Goal: Task Accomplishment & Management: Manage account settings

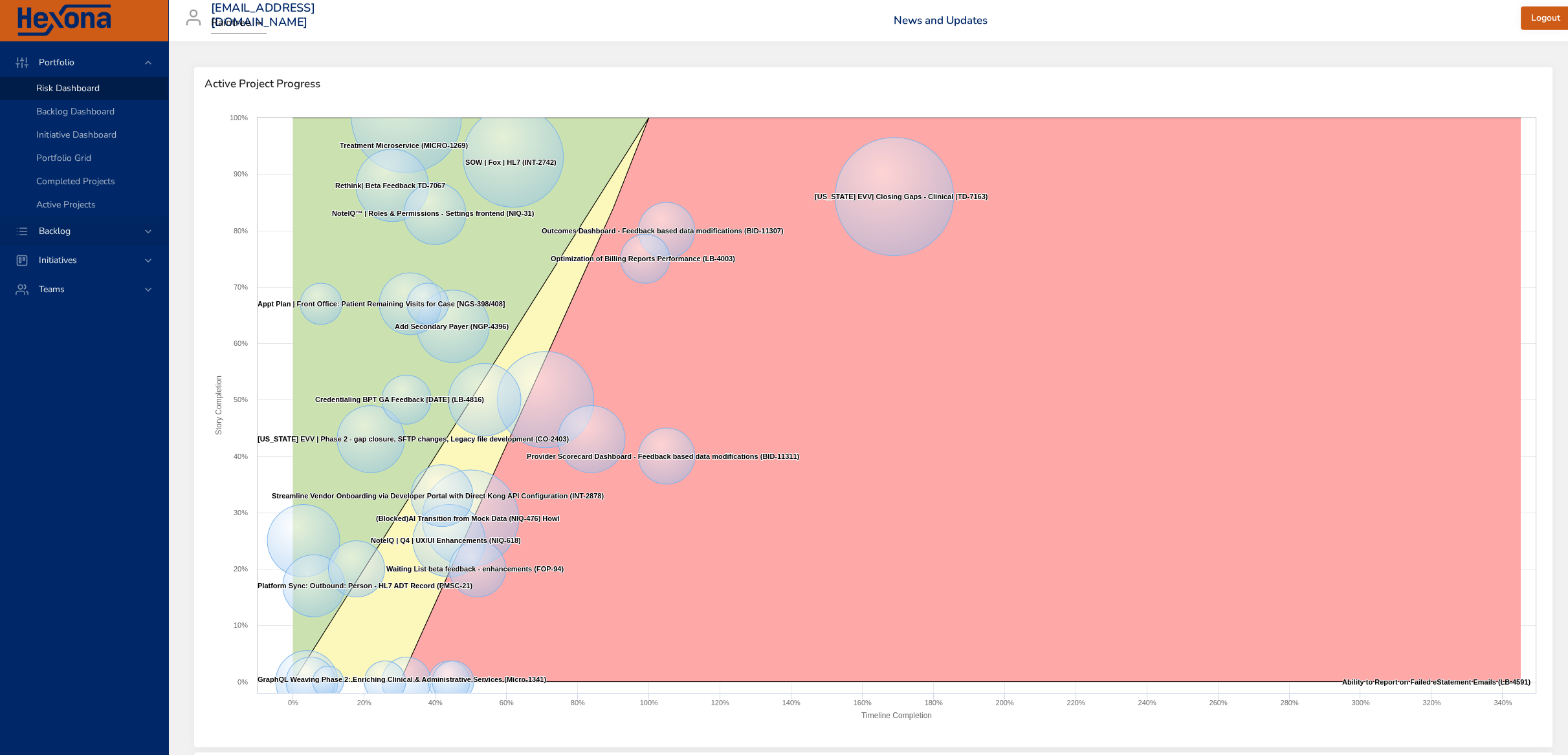
click at [144, 231] on icon at bounding box center [148, 231] width 13 height 13
click at [45, 112] on span "Backlog Details" at bounding box center [67, 118] width 62 height 13
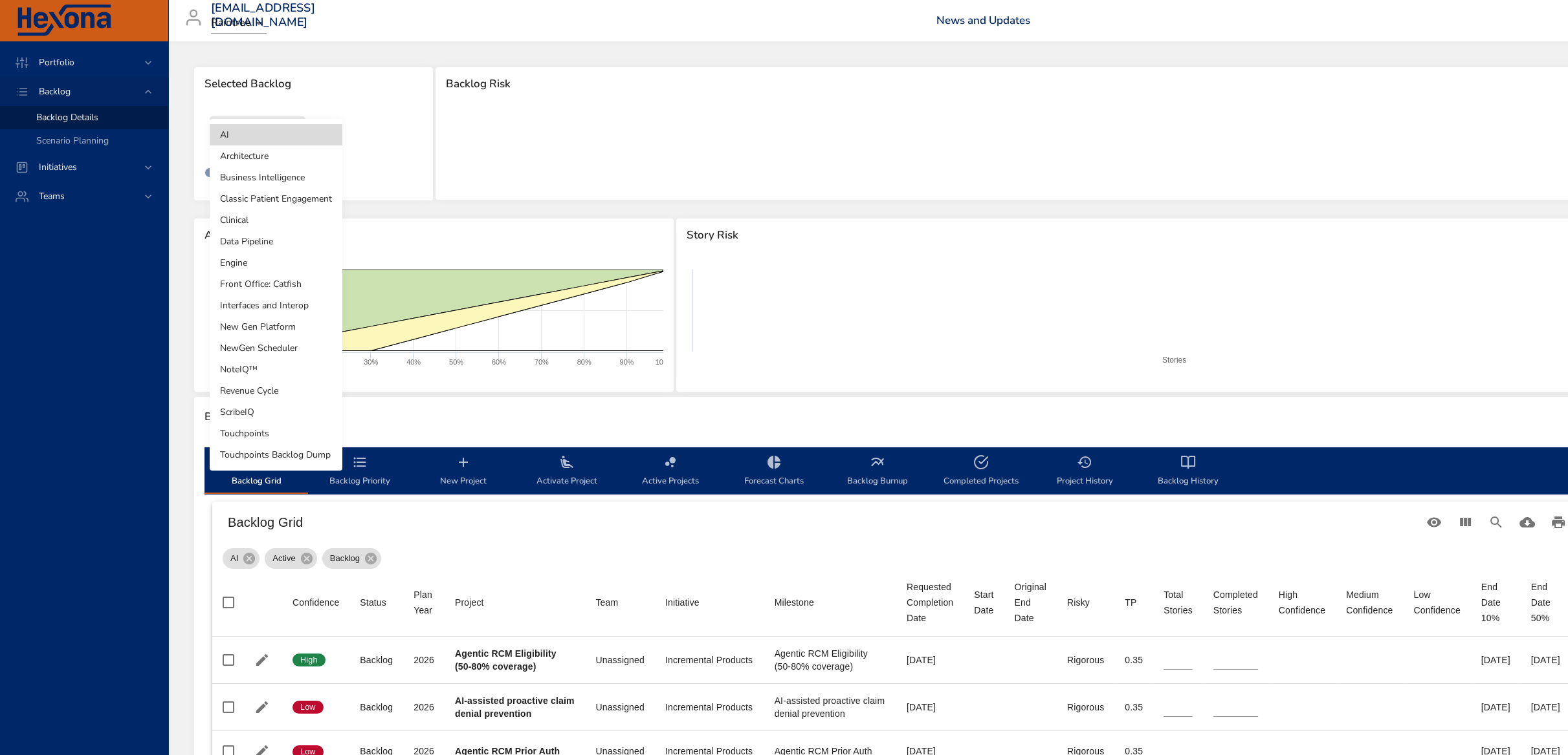
click at [244, 123] on body "Portfolio Backlog Backlog Details Scenario Planning Initiatives Teams [EMAIL_AD…" at bounding box center [784, 377] width 1568 height 755
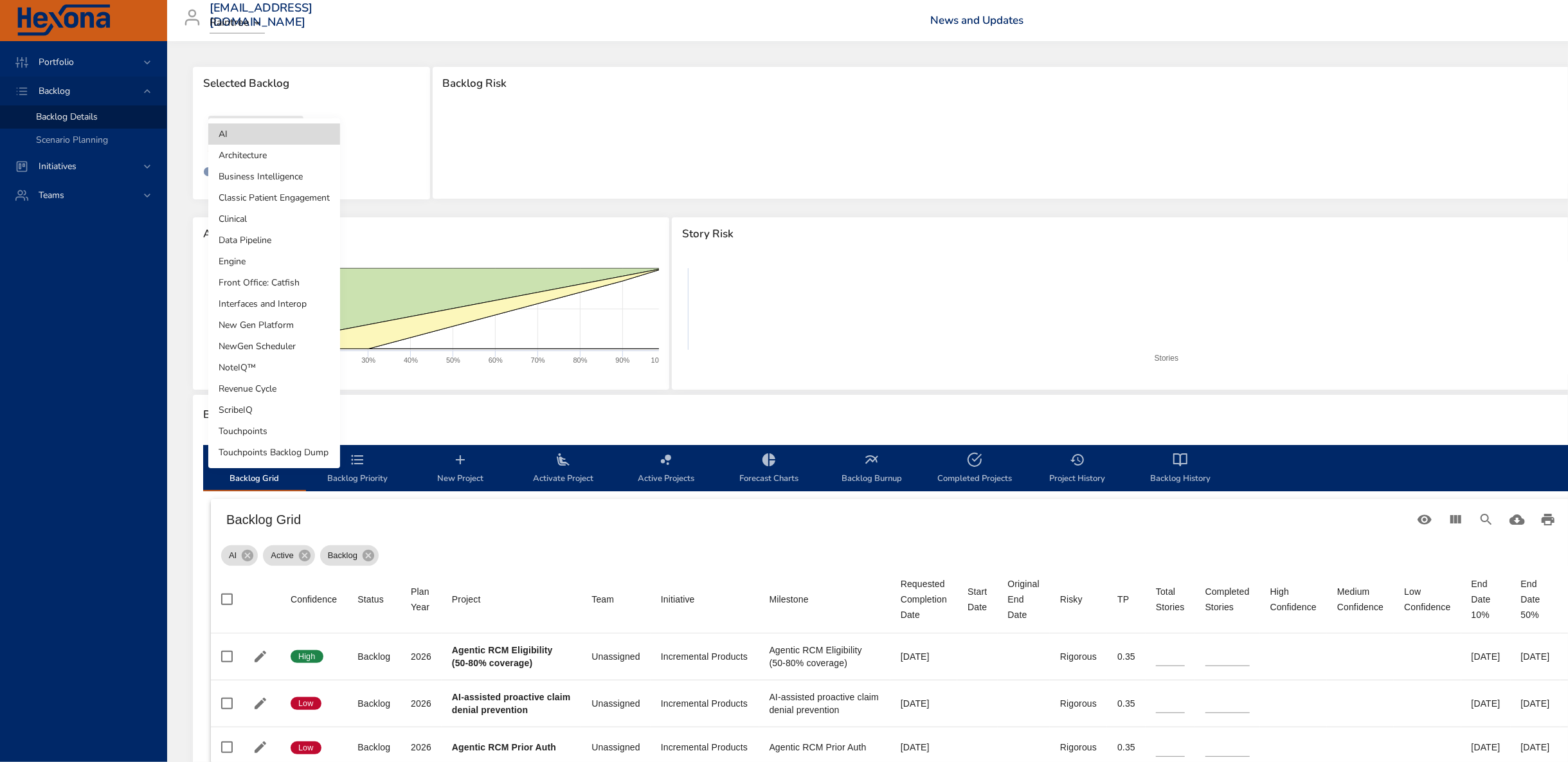
click at [273, 279] on li "Front Office: Catfish" at bounding box center [274, 282] width 132 height 22
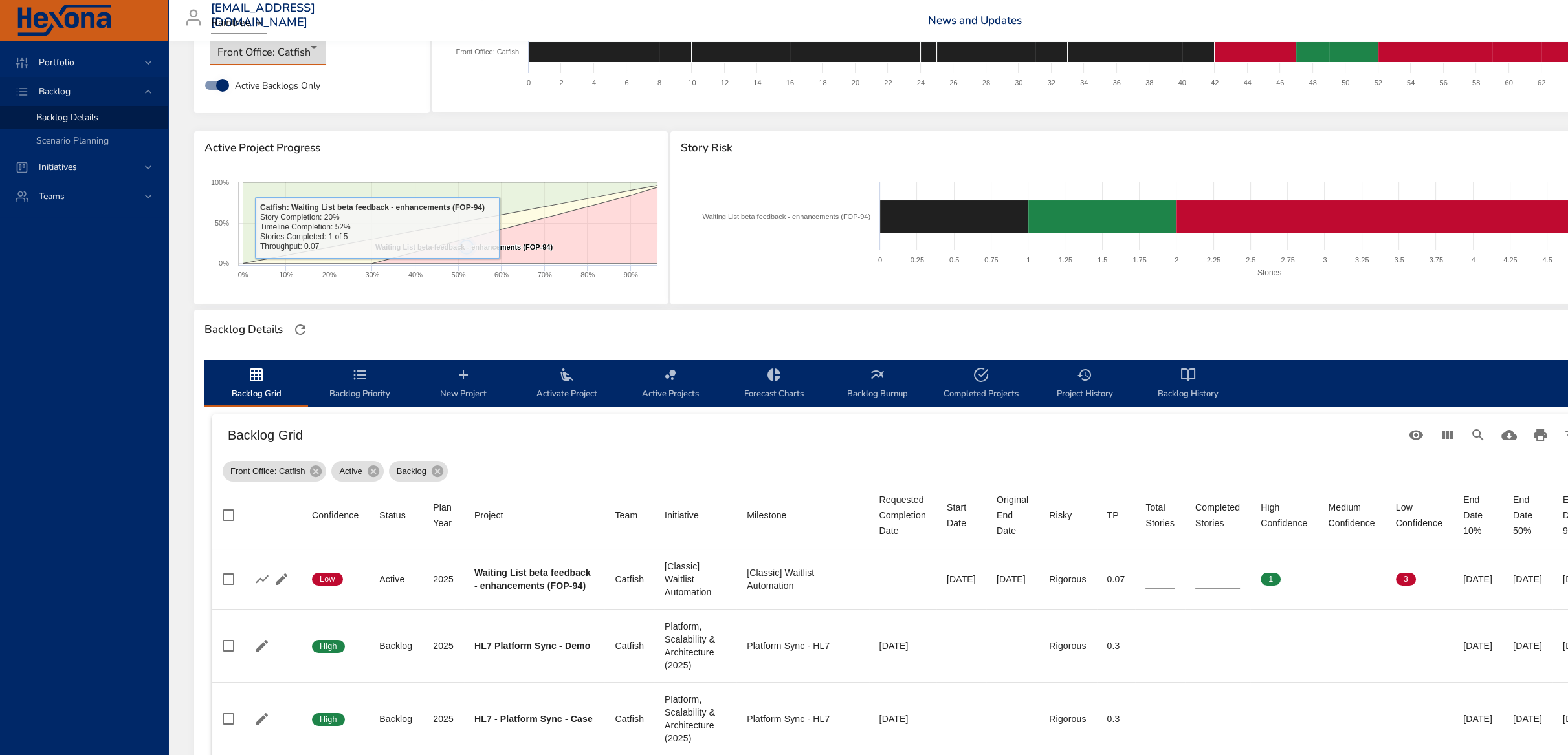
scroll to position [215, 0]
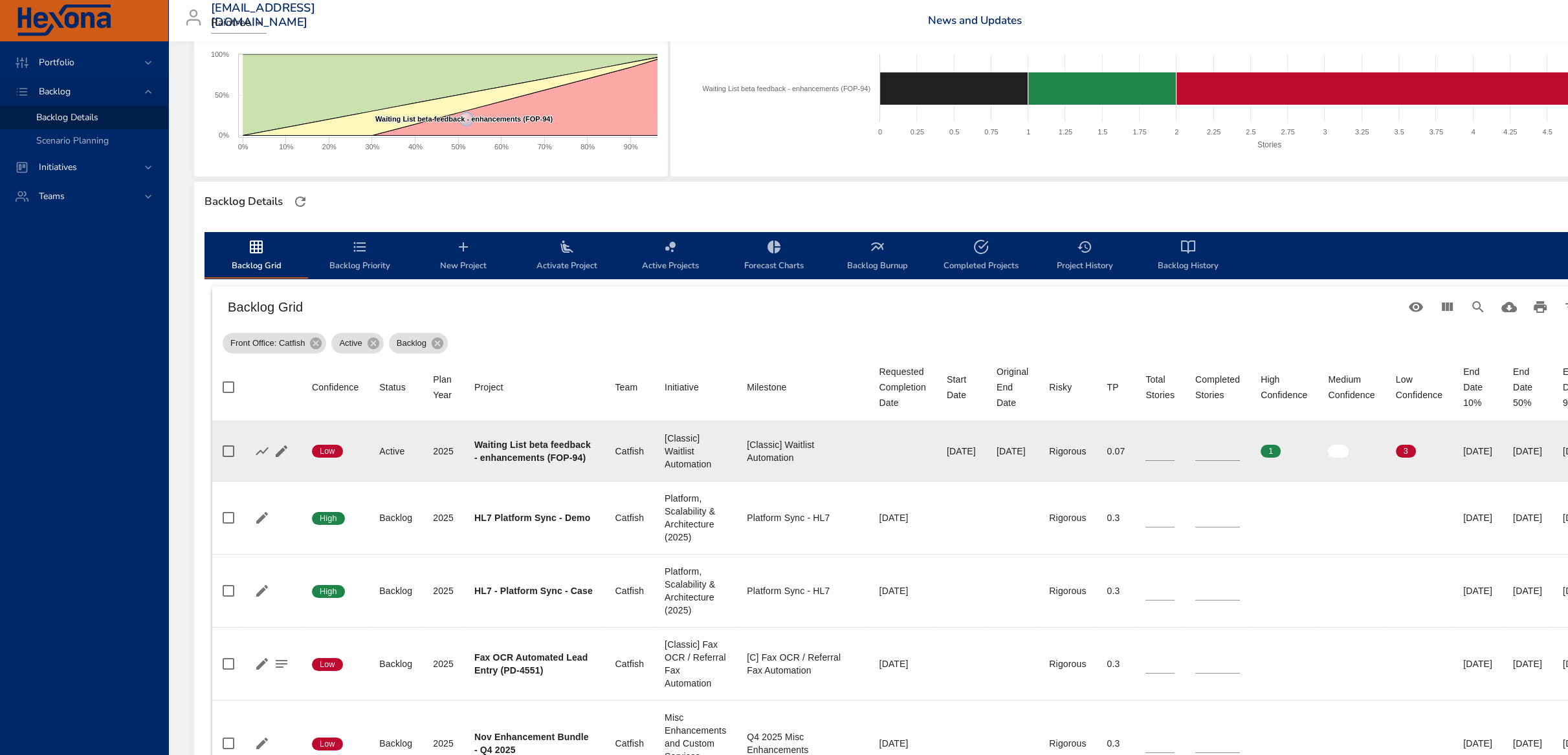
click at [1240, 448] on input "*" at bounding box center [1217, 450] width 44 height 19
click at [1240, 446] on input "*" at bounding box center [1217, 450] width 44 height 19
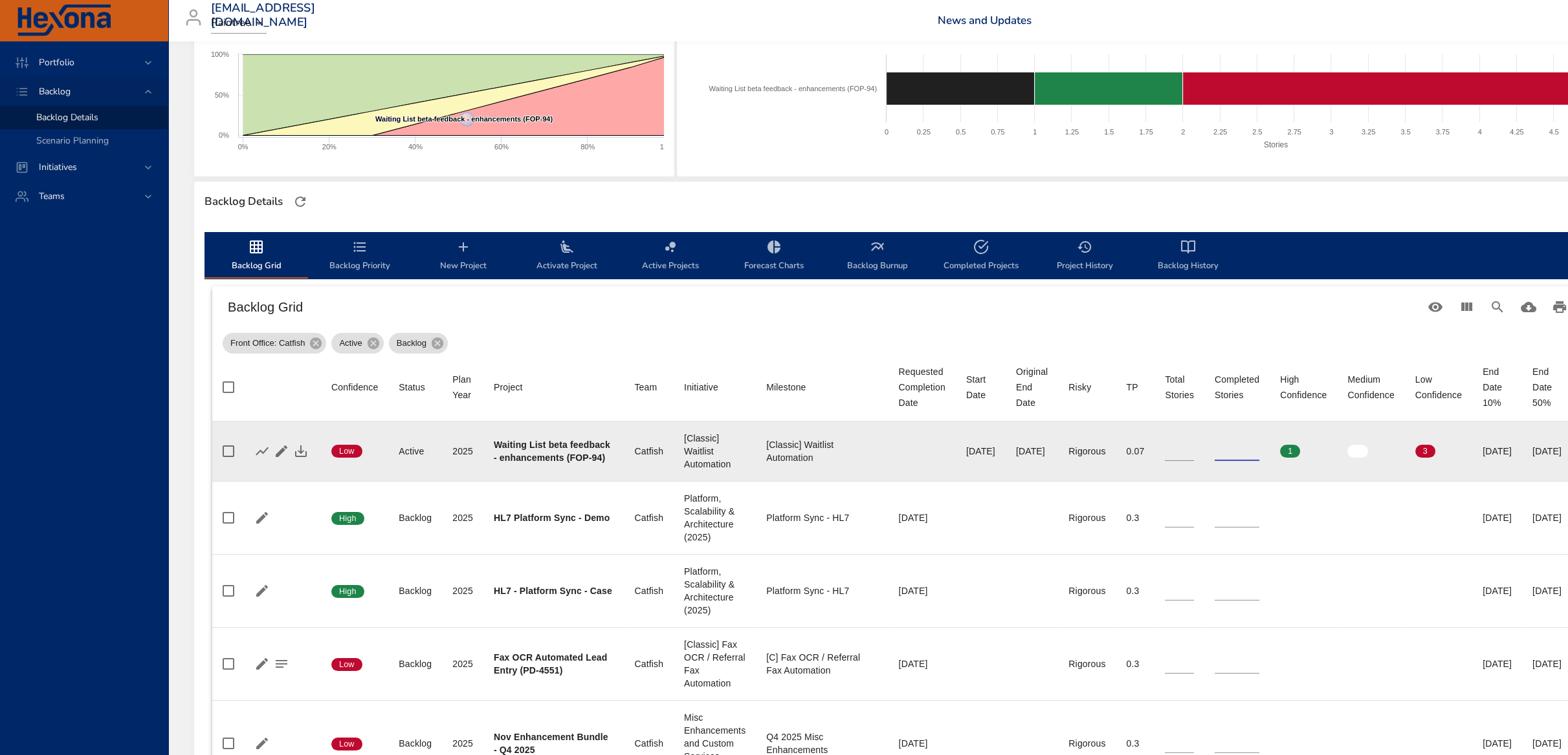
type input "*"
click at [1259, 446] on input "*" at bounding box center [1236, 450] width 44 height 19
click at [304, 452] on icon "button" at bounding box center [300, 451] width 15 height 15
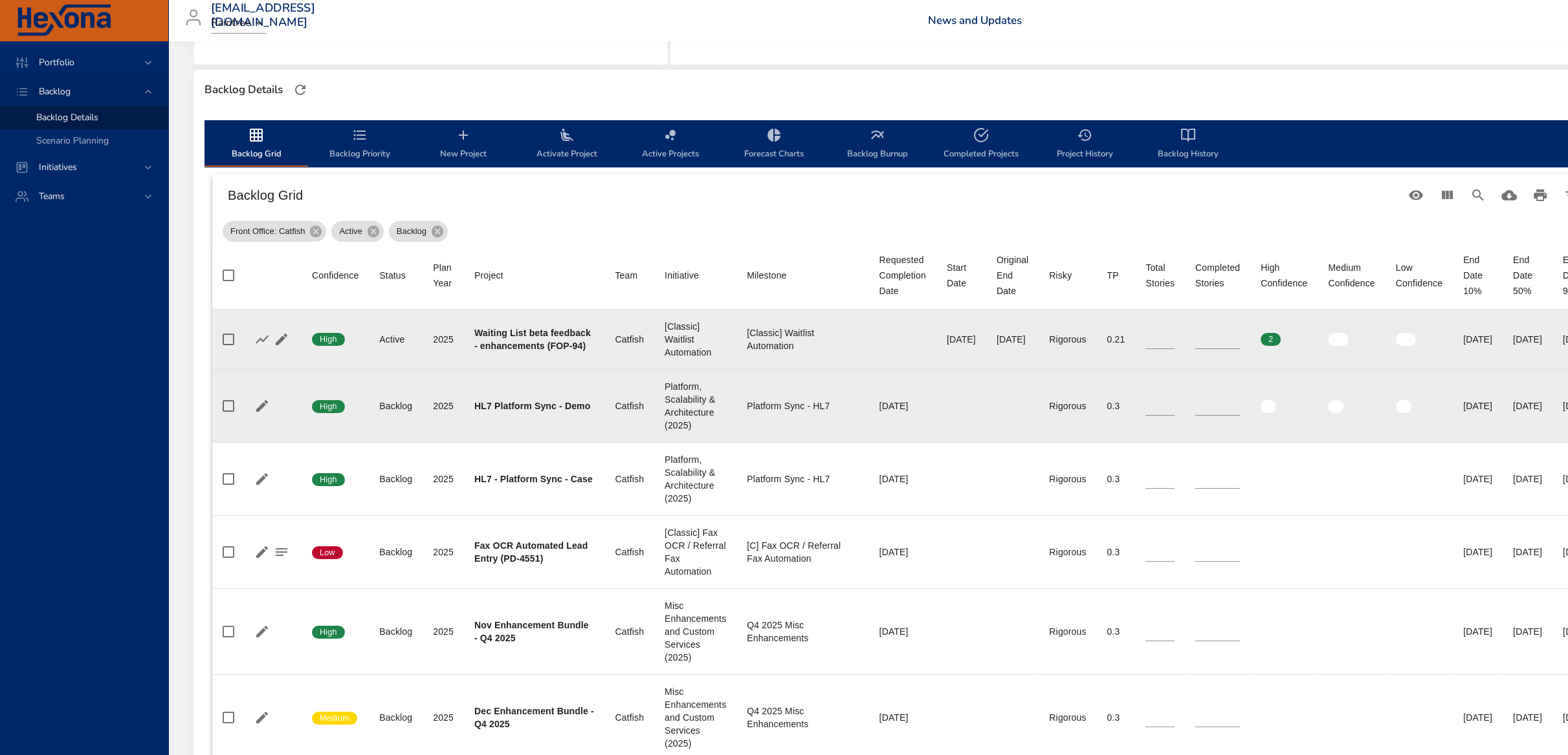
scroll to position [274, 0]
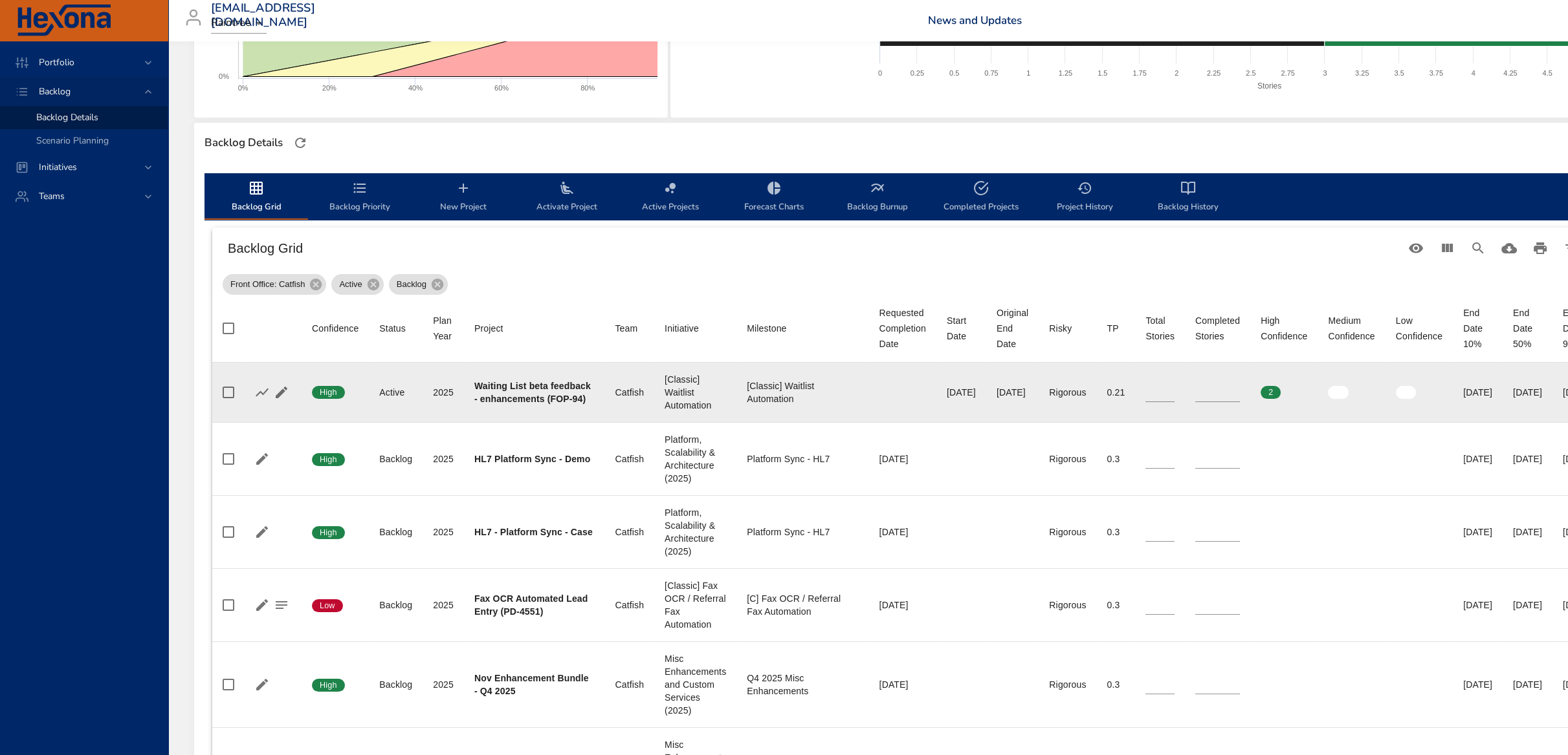
click at [343, 192] on span "Backlog Priority" at bounding box center [359, 198] width 88 height 34
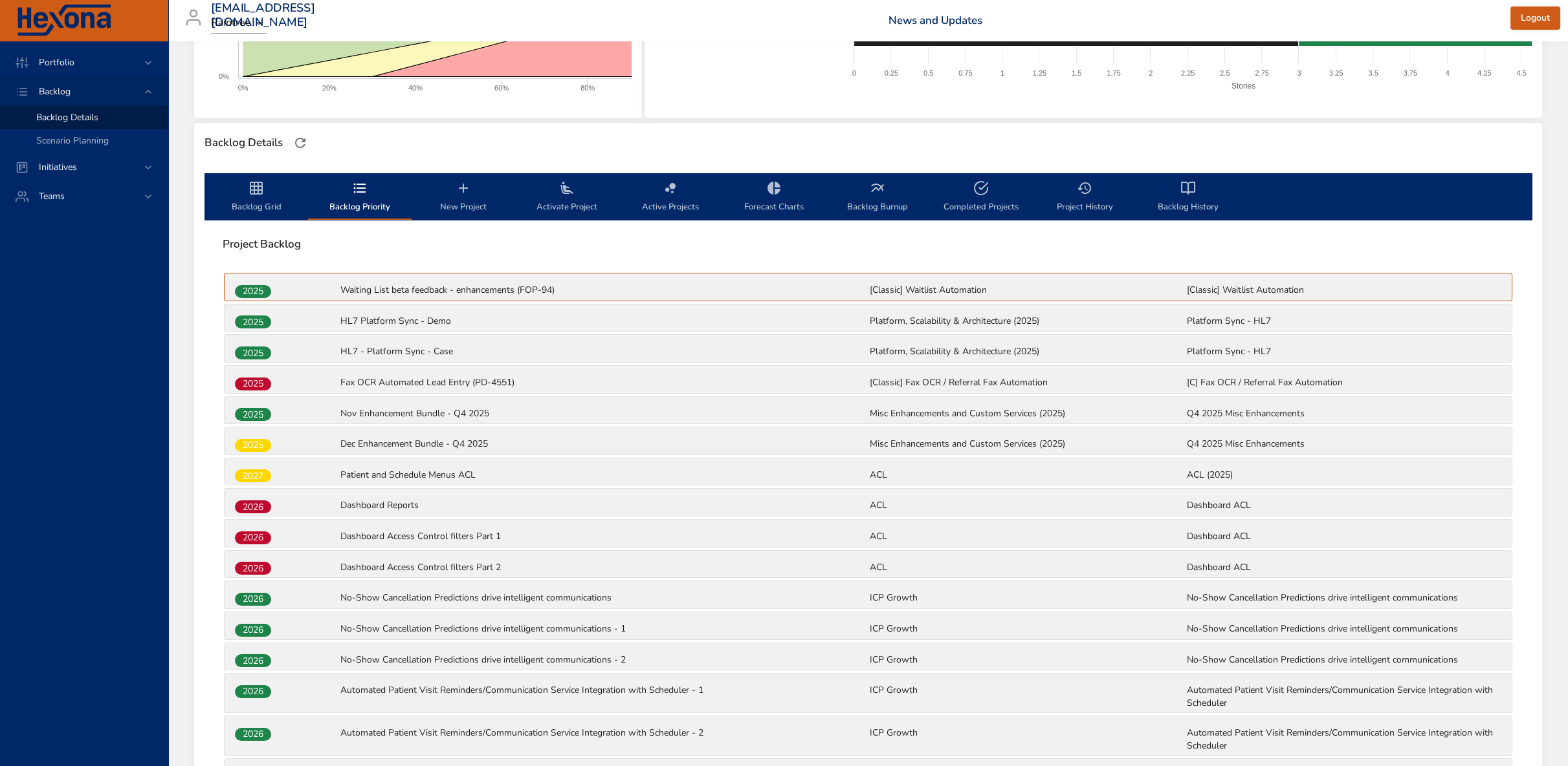
click at [265, 170] on div "Backlog Grid Backlog Priority New Project Activate Project Active Projects Fore…" at bounding box center [869, 642] width 1348 height 960
click at [261, 185] on icon "backlog-tab" at bounding box center [256, 188] width 13 height 13
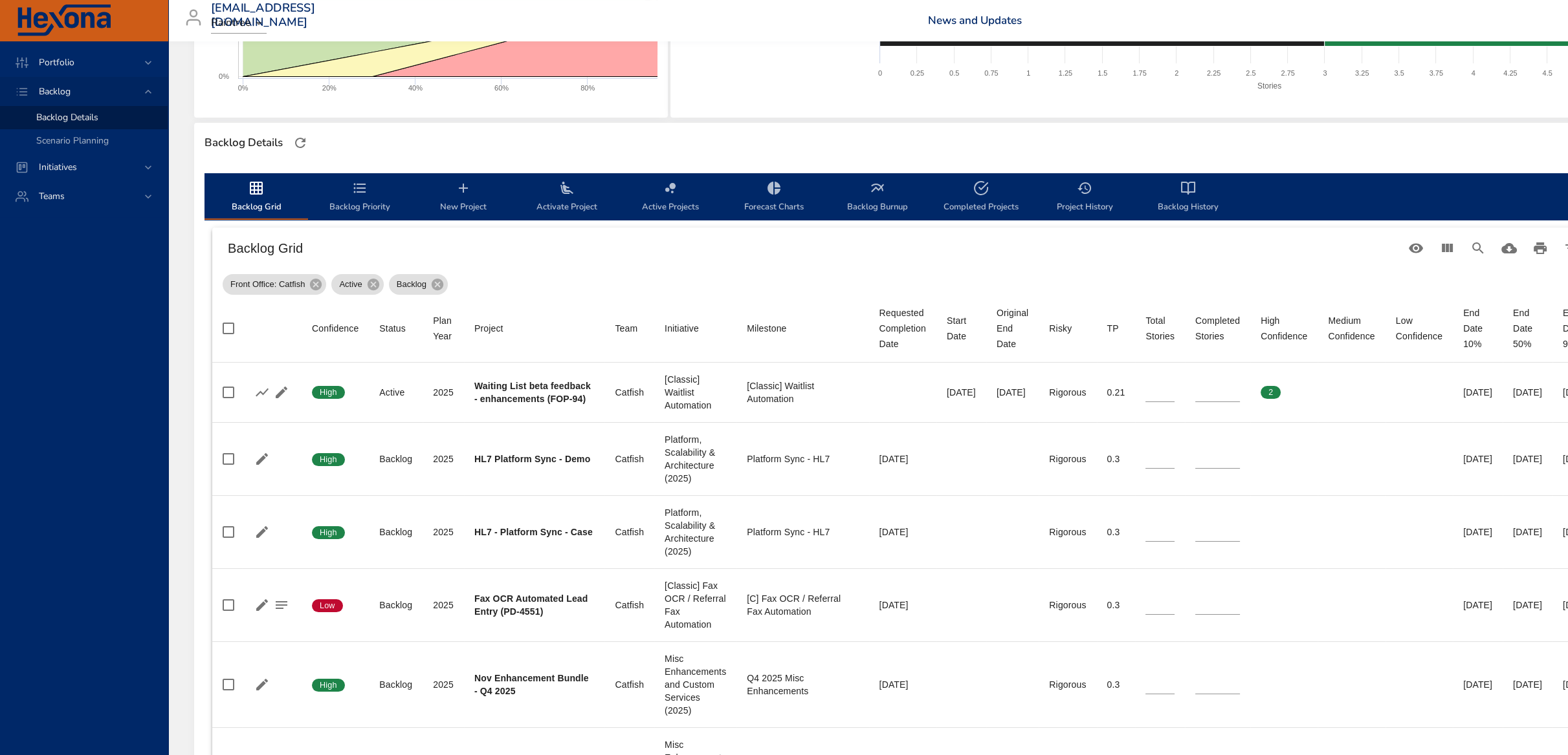
scroll to position [0, 0]
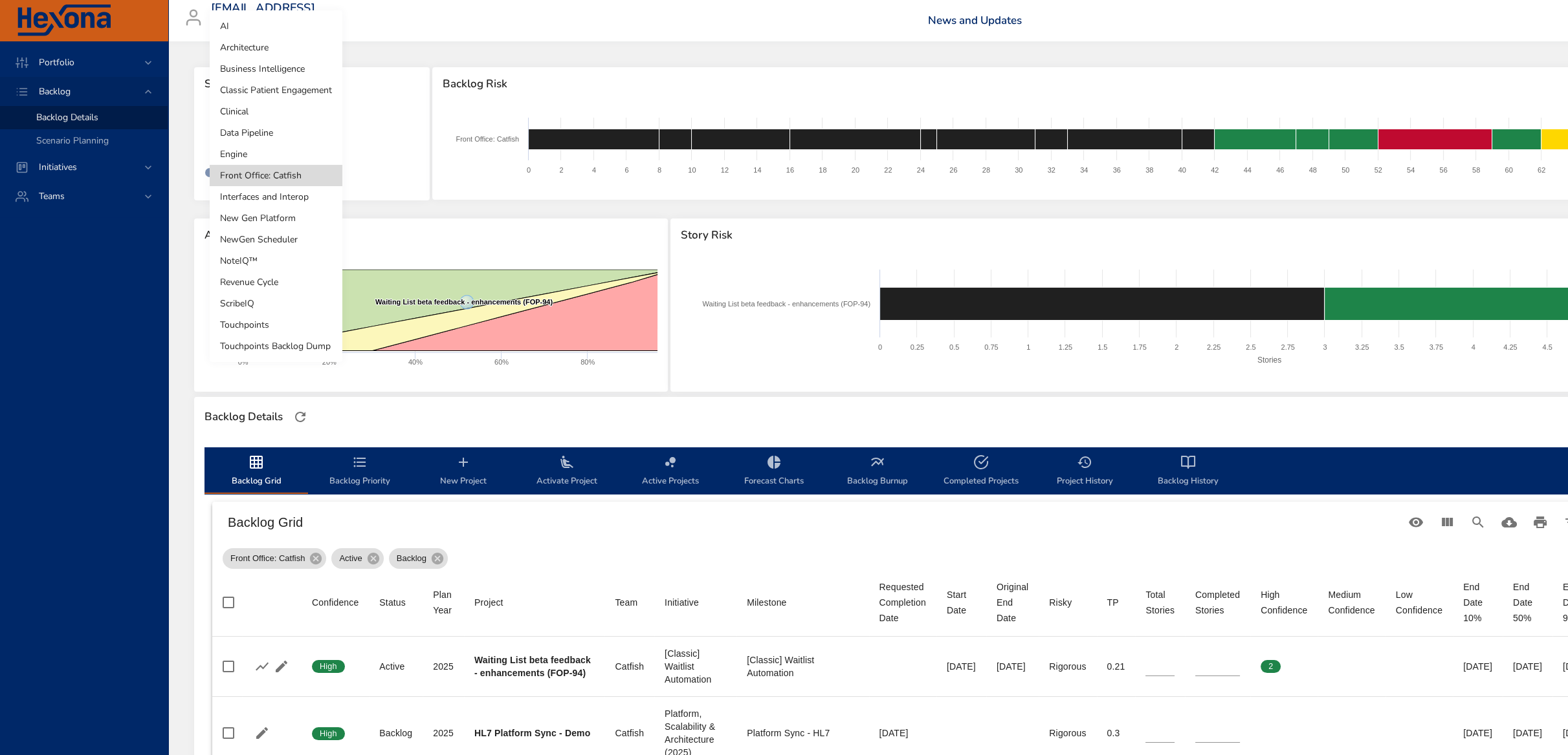
click at [269, 128] on body "Portfolio Backlog Backlog Details Scenario Planning Initiatives Teams [EMAIL_AD…" at bounding box center [784, 377] width 1568 height 755
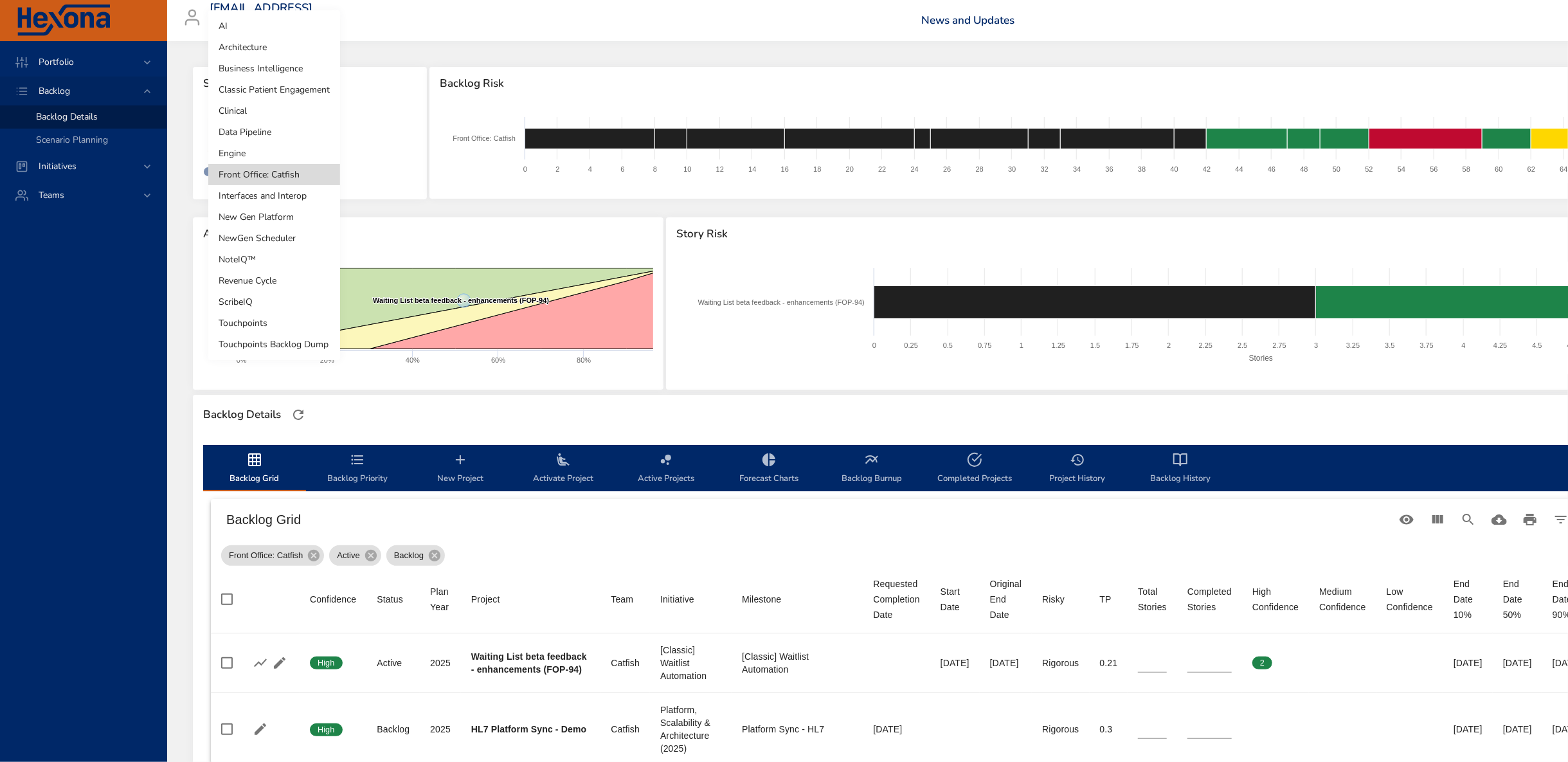
click at [281, 94] on li "Classic Patient Engagement" at bounding box center [274, 90] width 132 height 22
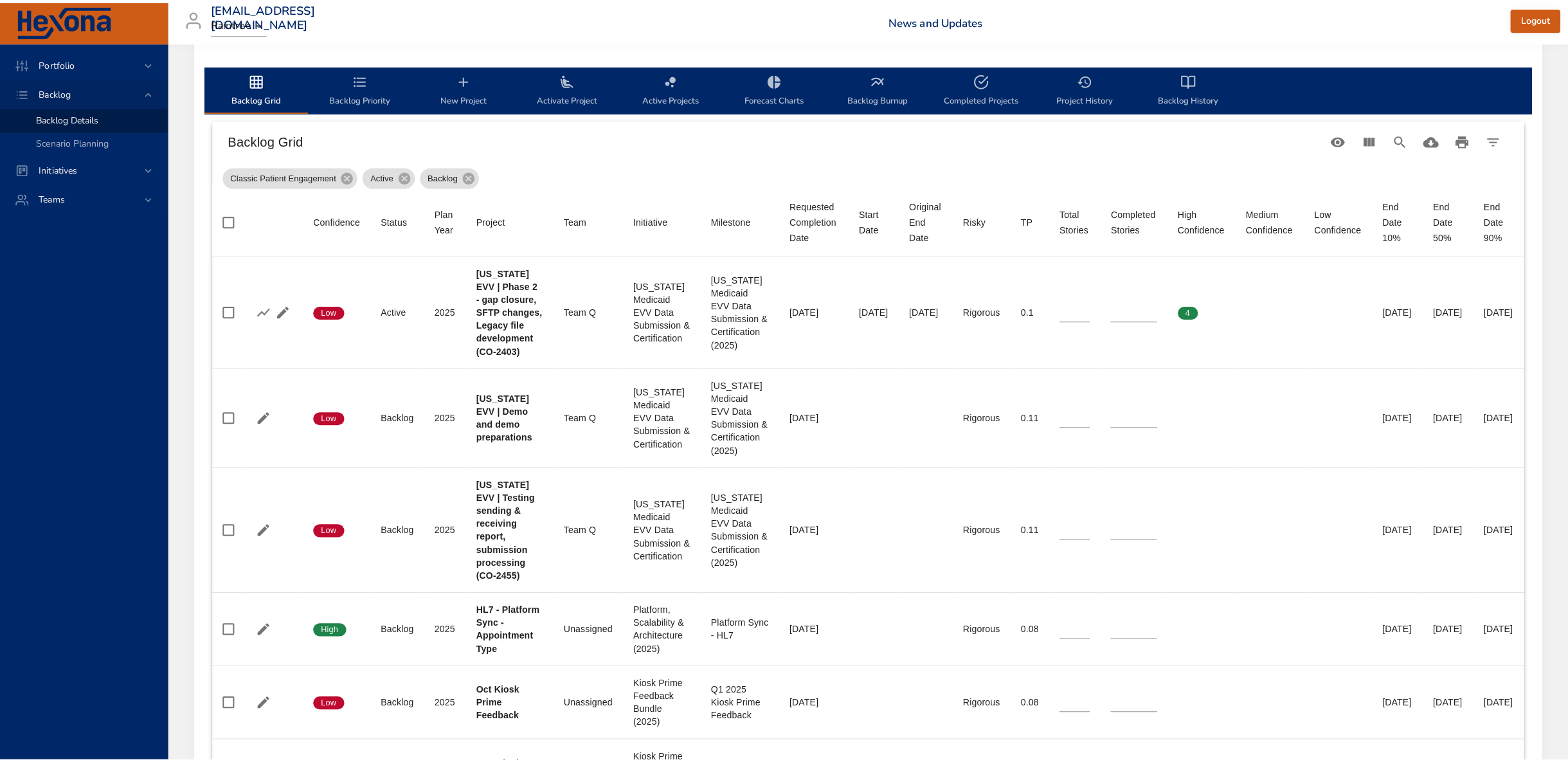
scroll to position [24, 0]
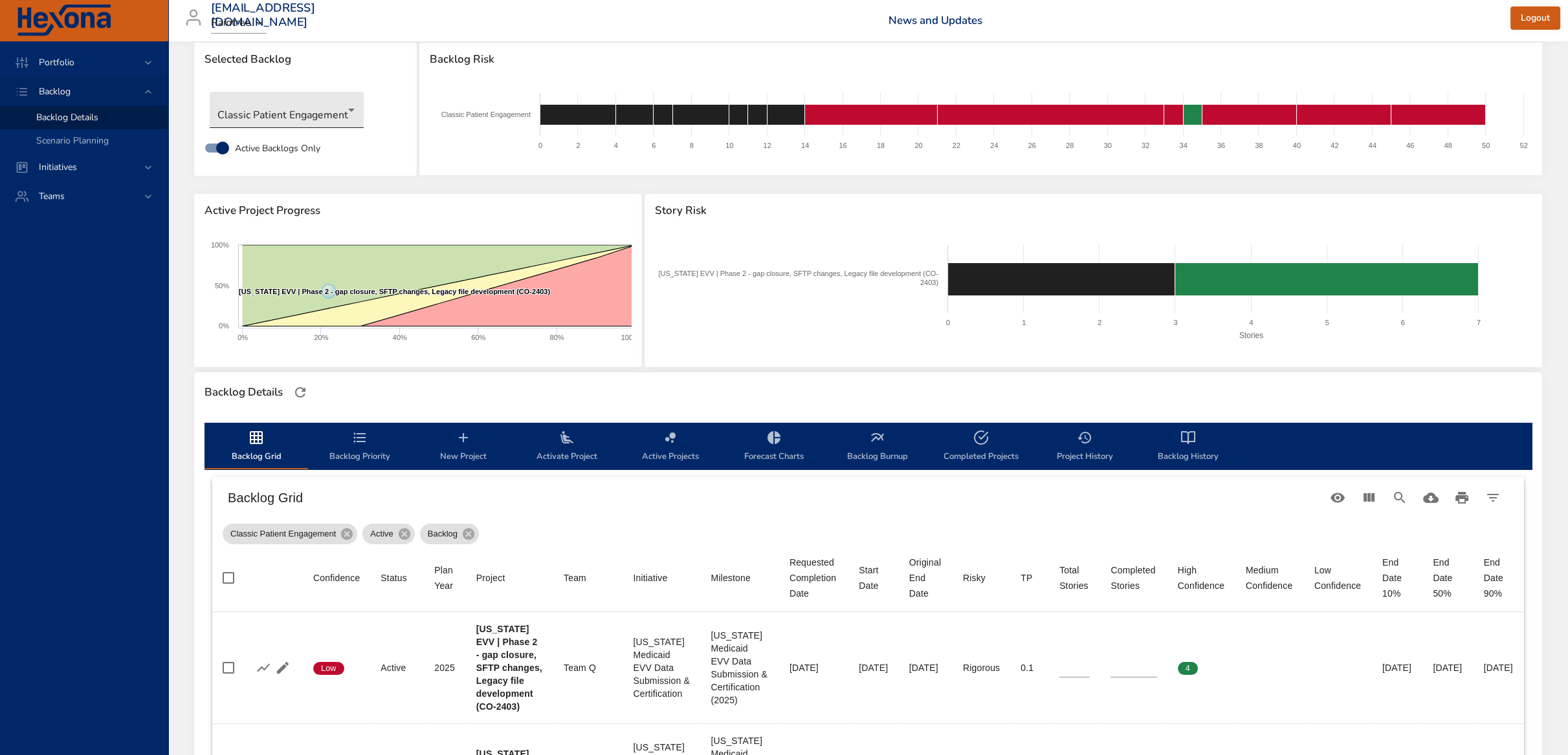
click at [303, 111] on body "Portfolio Backlog Backlog Details Scenario Planning Initiatives Teams [EMAIL_AD…" at bounding box center [784, 353] width 1568 height 755
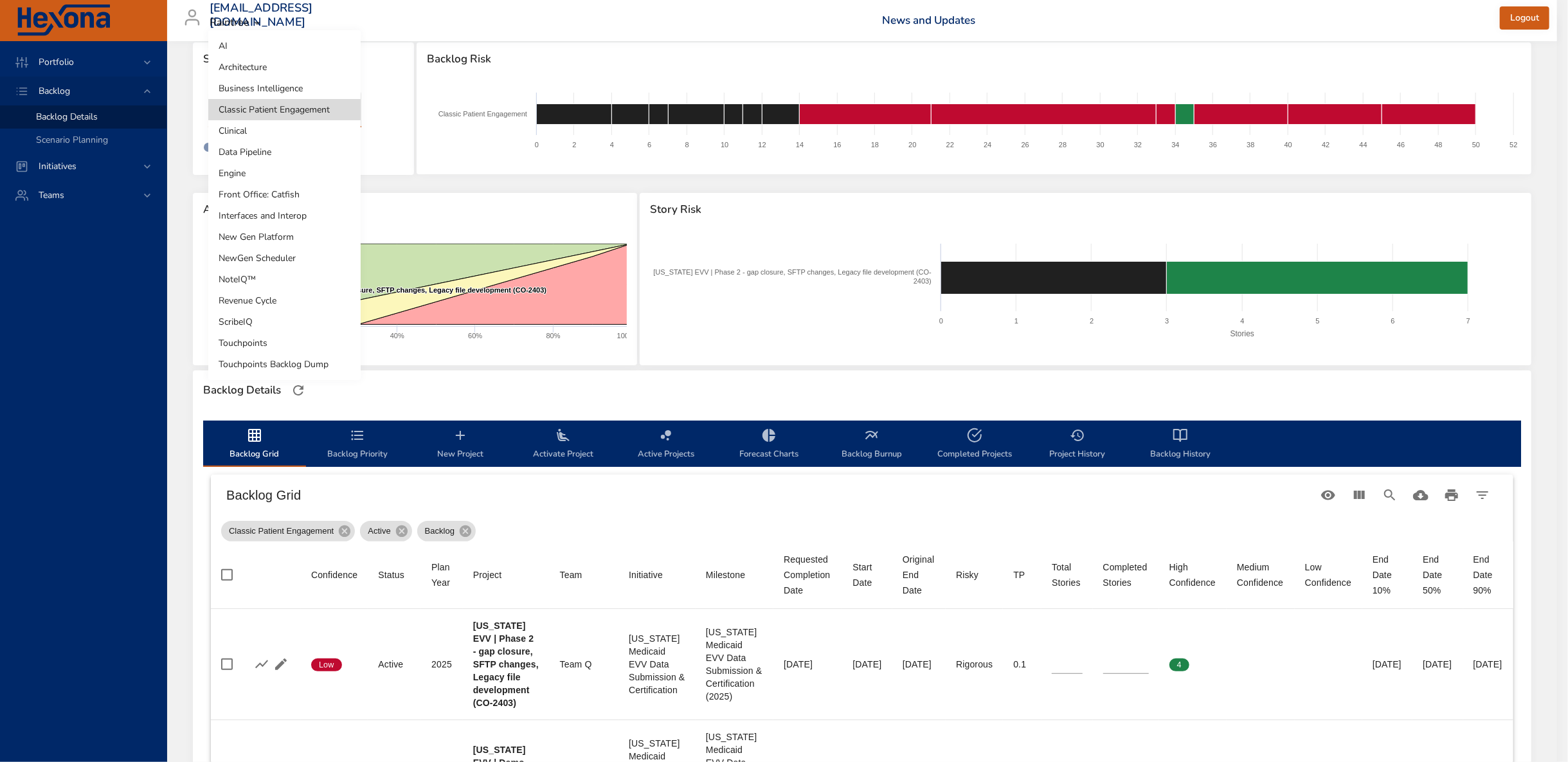
click at [270, 198] on li "Front Office: Catfish" at bounding box center [284, 195] width 152 height 22
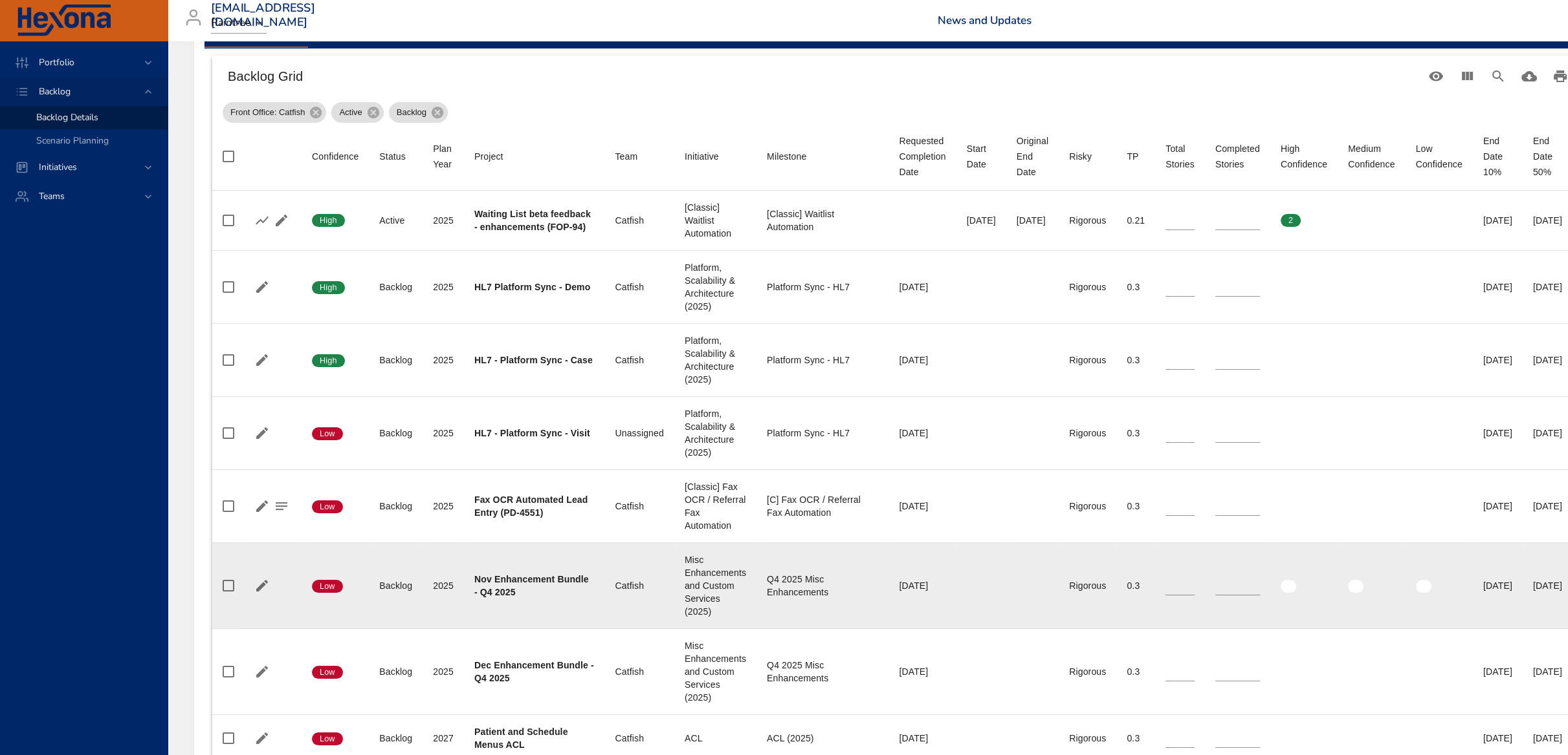
scroll to position [359, 0]
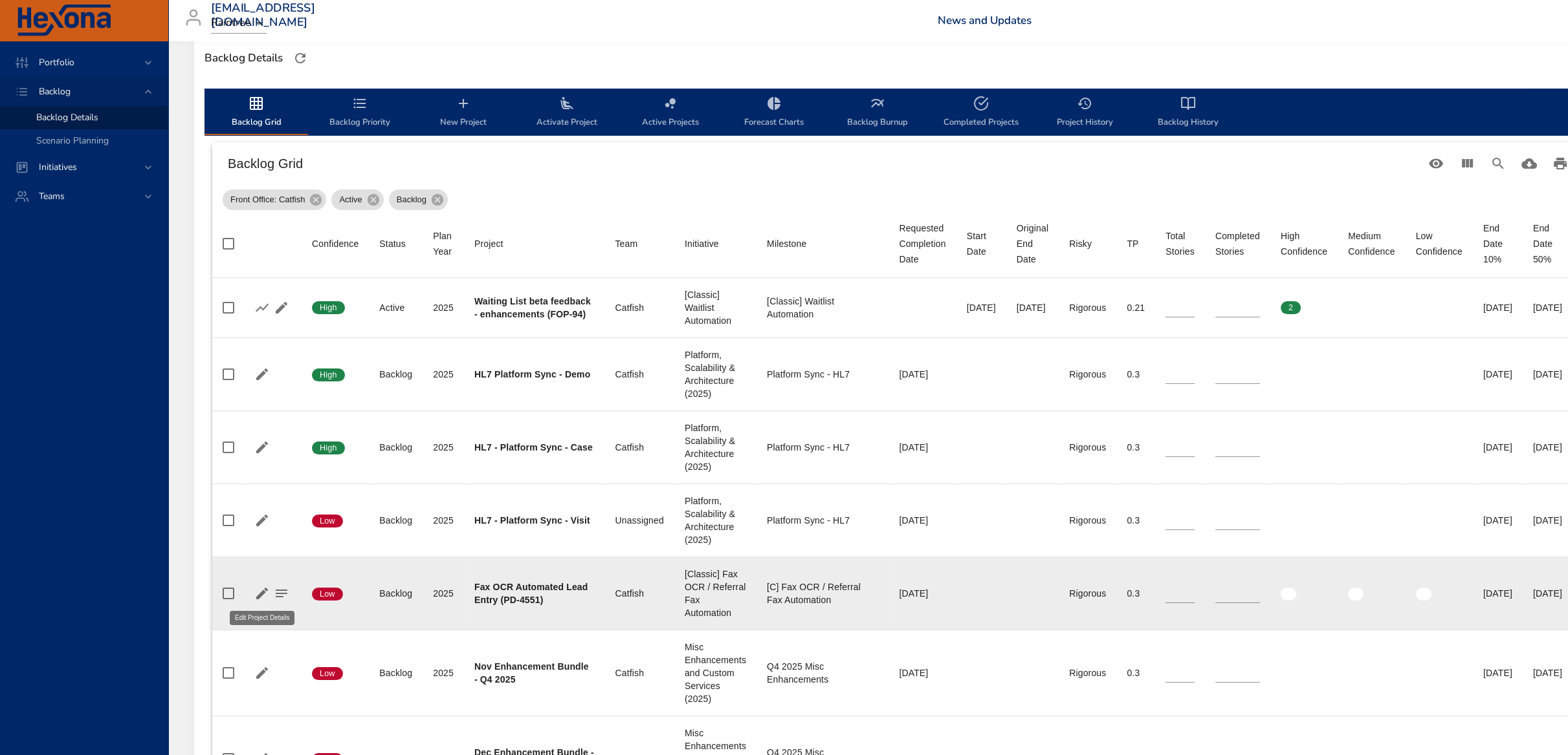
click at [256, 593] on icon "button" at bounding box center [261, 593] width 15 height 15
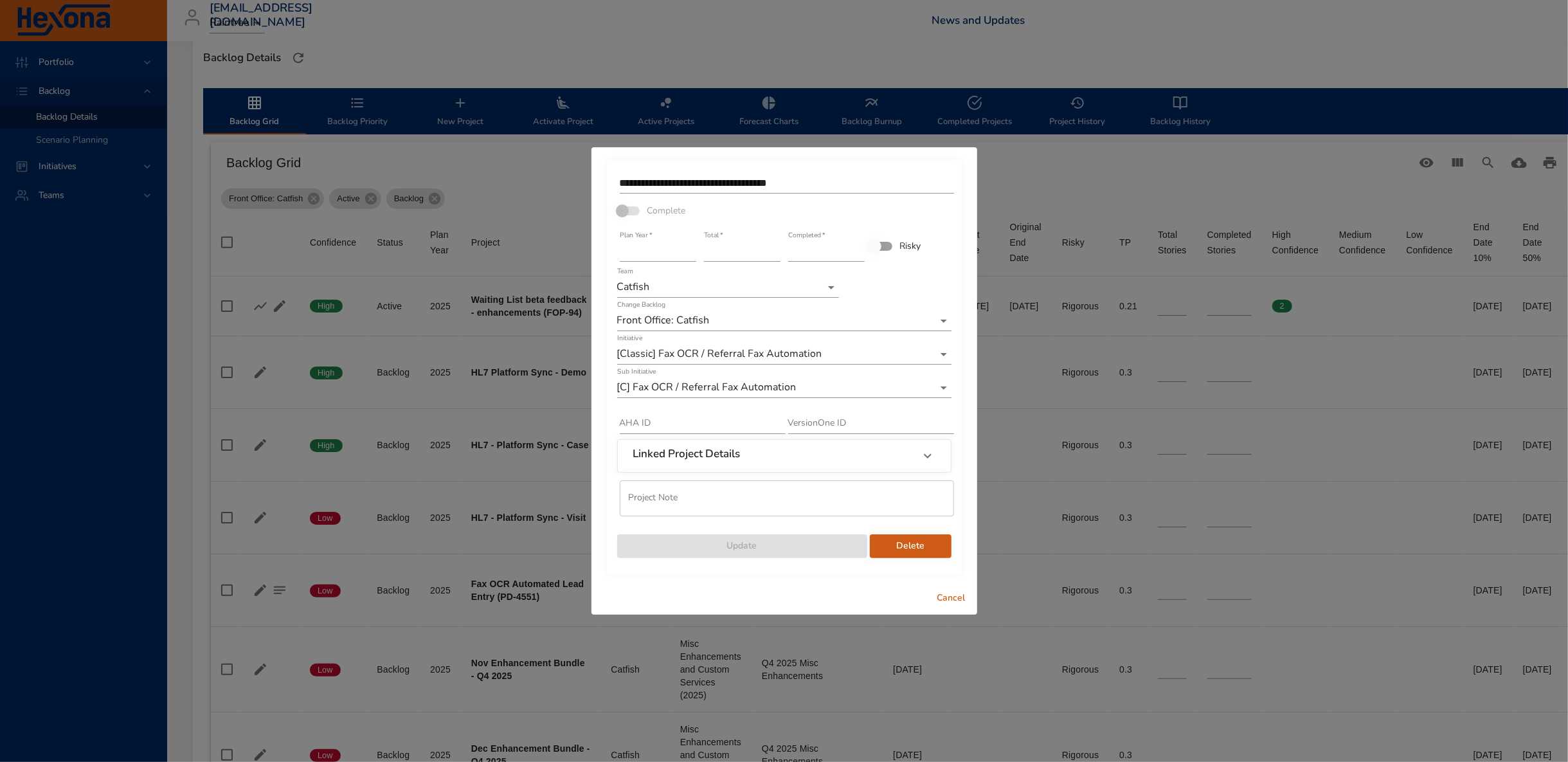
click at [1047, 148] on div "**********" at bounding box center [784, 381] width 1568 height 762
click at [639, 33] on div "**********" at bounding box center [784, 381] width 1568 height 762
click at [952, 602] on span "Cancel" at bounding box center [951, 598] width 31 height 16
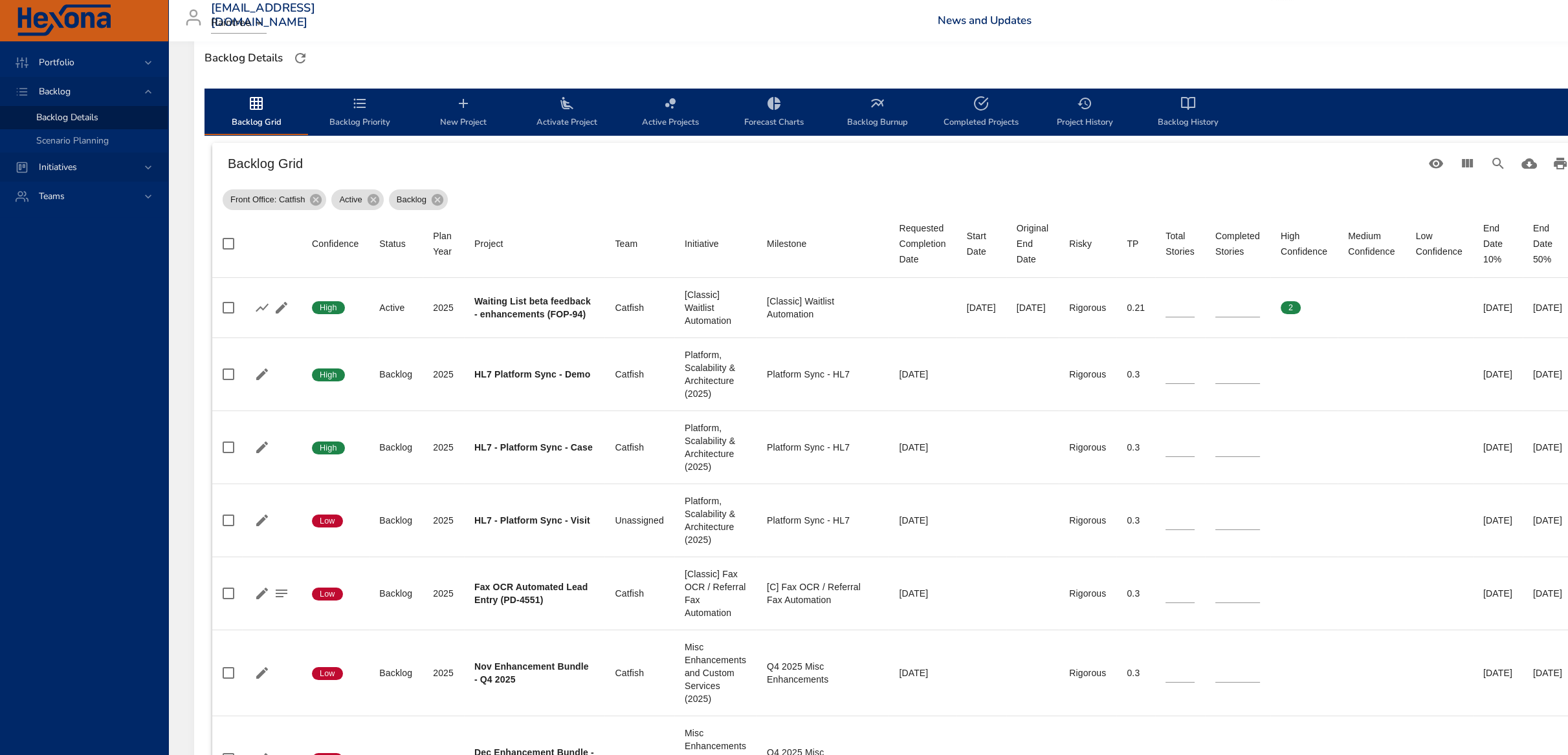
click at [153, 164] on icon at bounding box center [148, 167] width 13 height 13
click at [57, 165] on span "Milestone Details" at bounding box center [71, 170] width 70 height 13
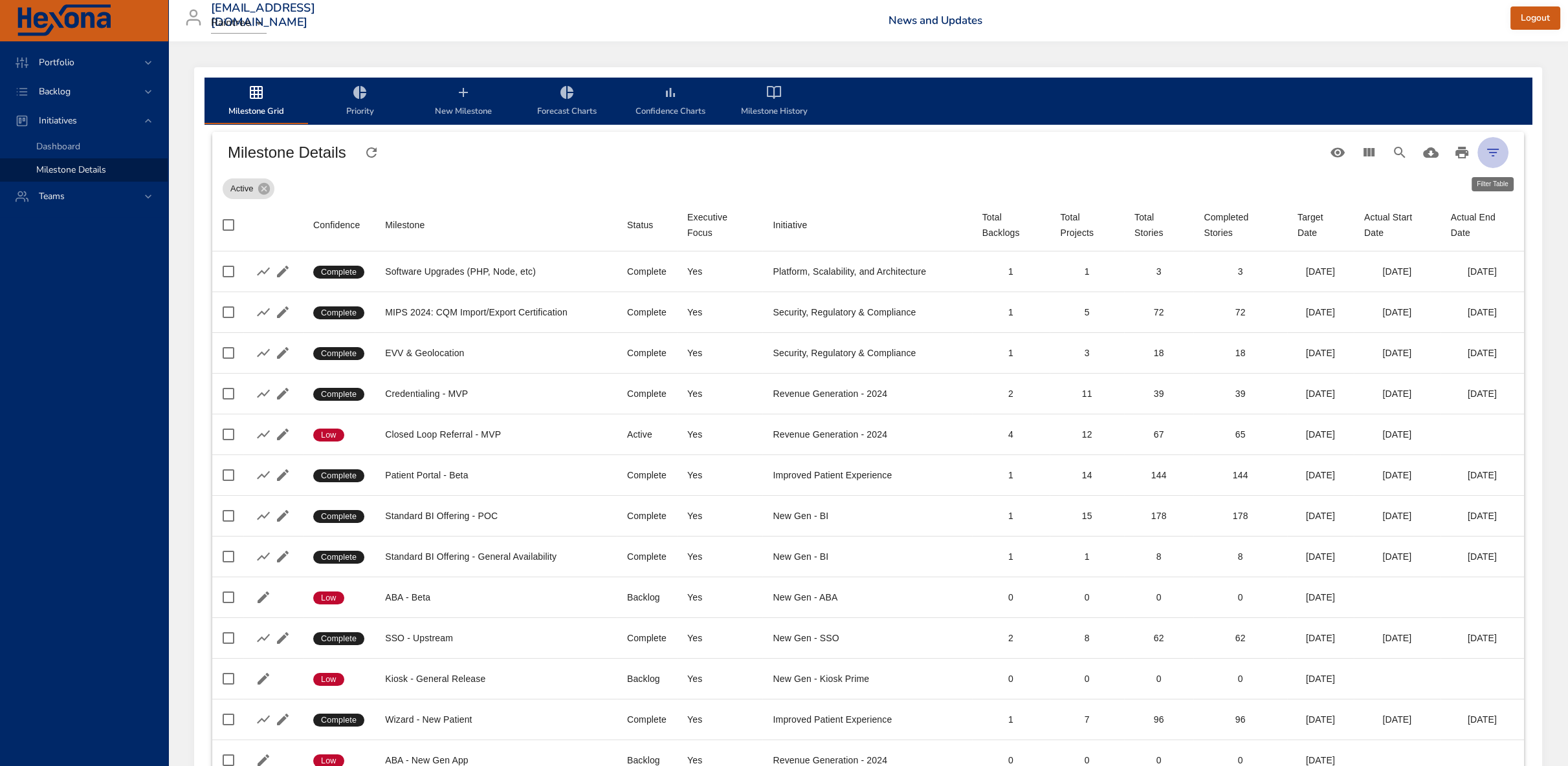
click at [1492, 156] on icon "Filter Table" at bounding box center [1492, 152] width 12 height 8
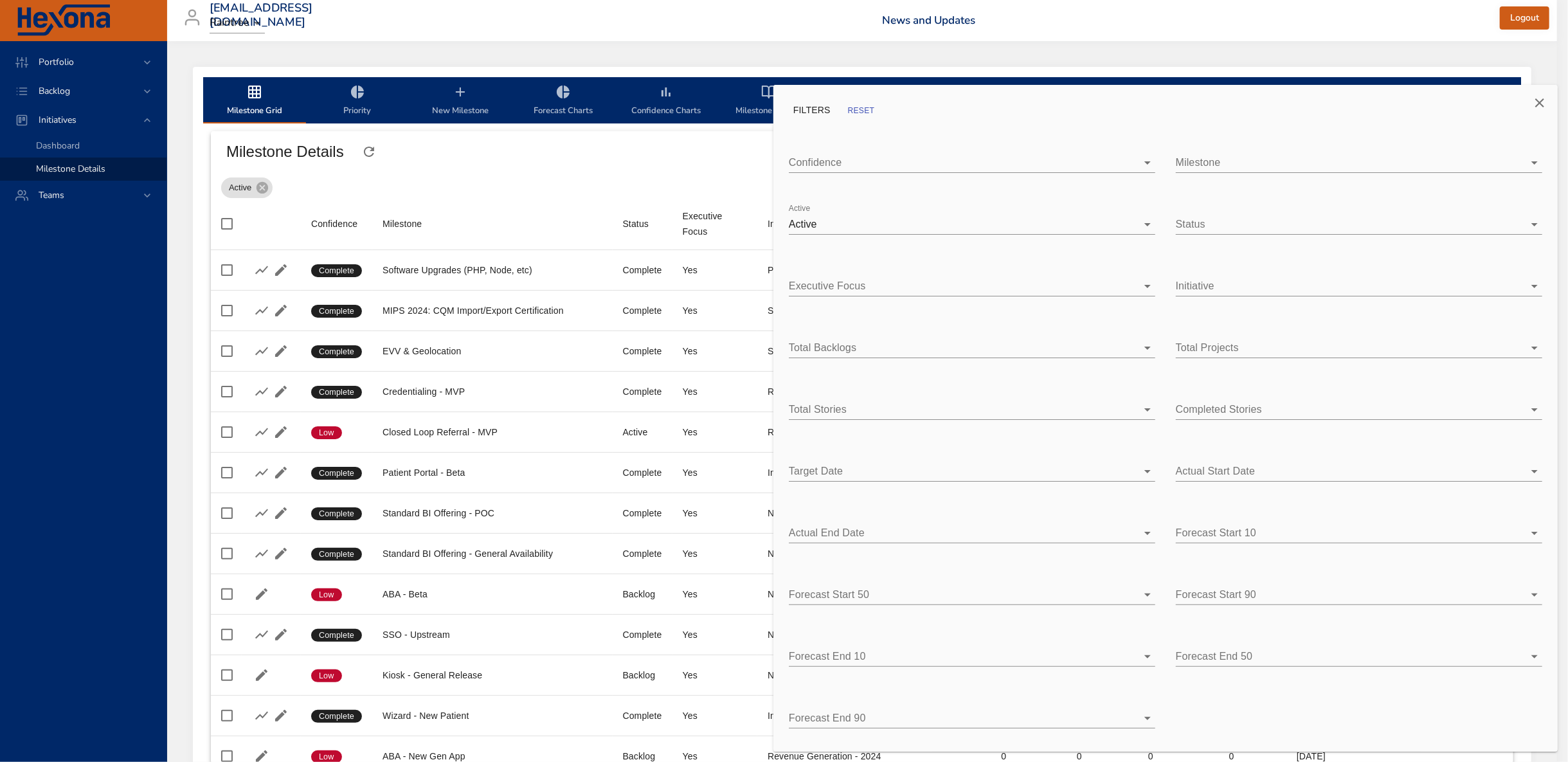
click at [1218, 162] on body "Portfolio Backlog Initiatives Dashboard Milestone Details Teams [EMAIL_ADDRESS]…" at bounding box center [784, 381] width 1568 height 762
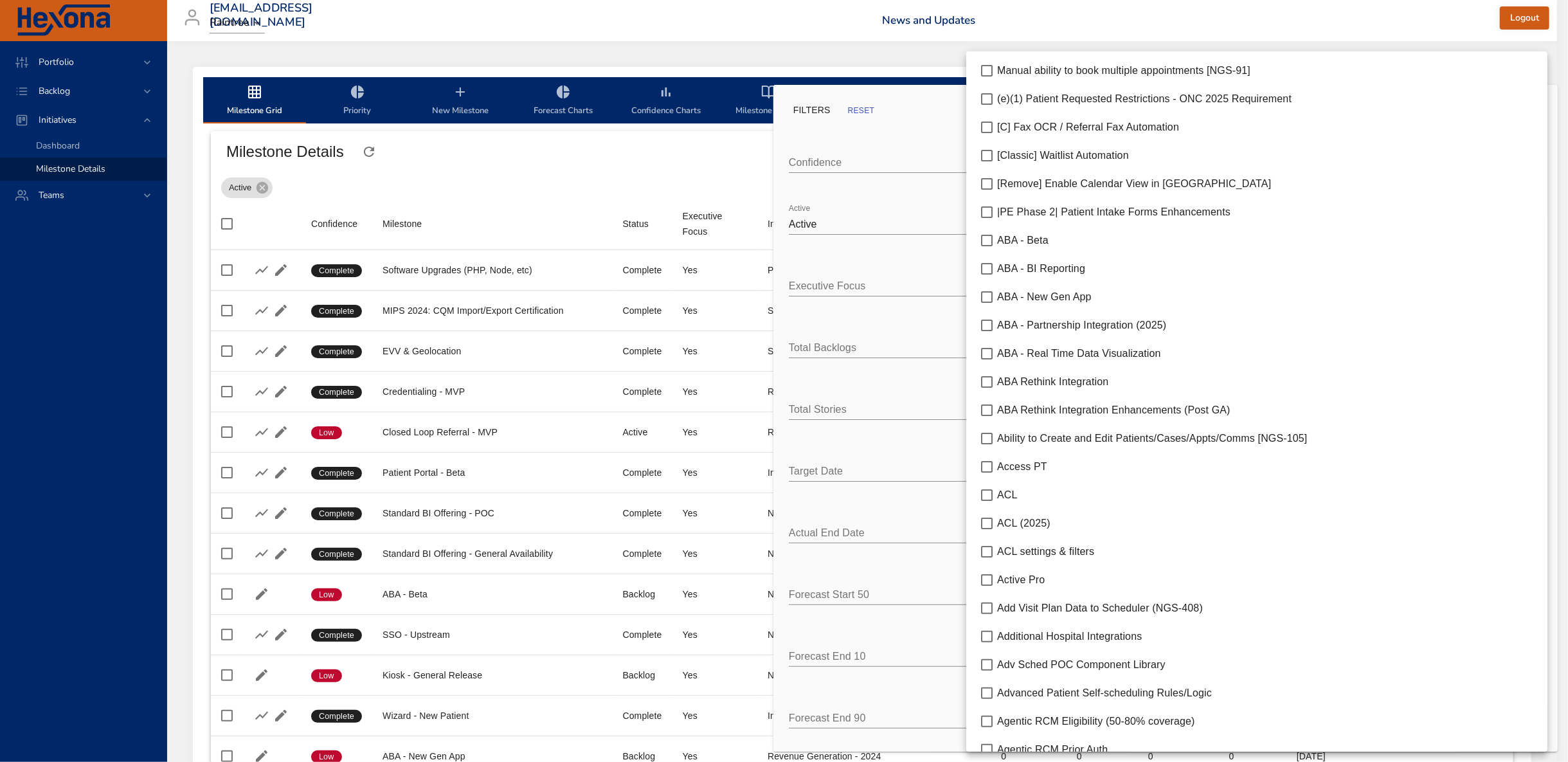
click at [1094, 121] on span "[C] Fax OCR / Referral Fax Automation" at bounding box center [1088, 127] width 182 height 11
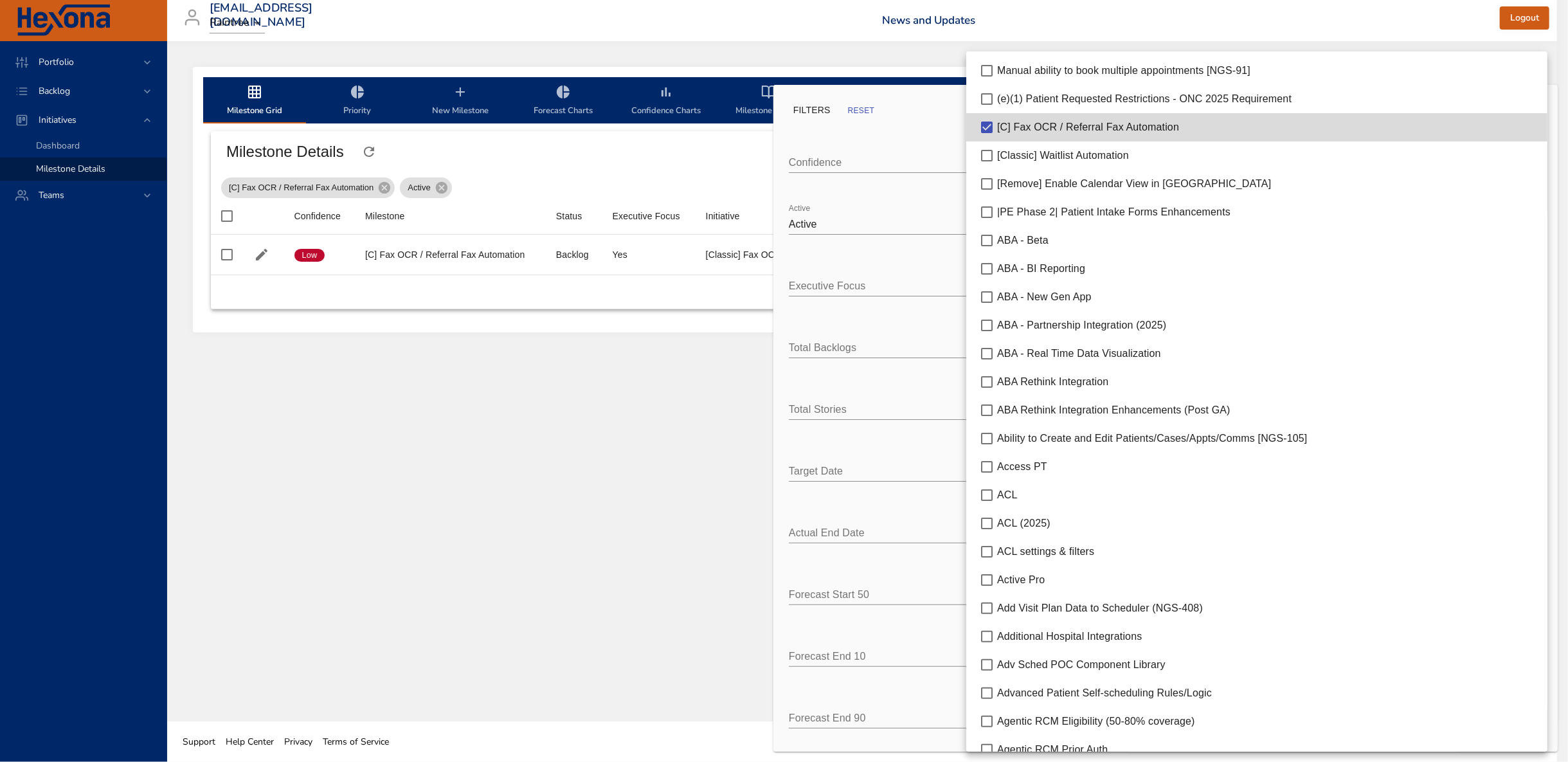
click at [387, 381] on div at bounding box center [784, 381] width 1568 height 762
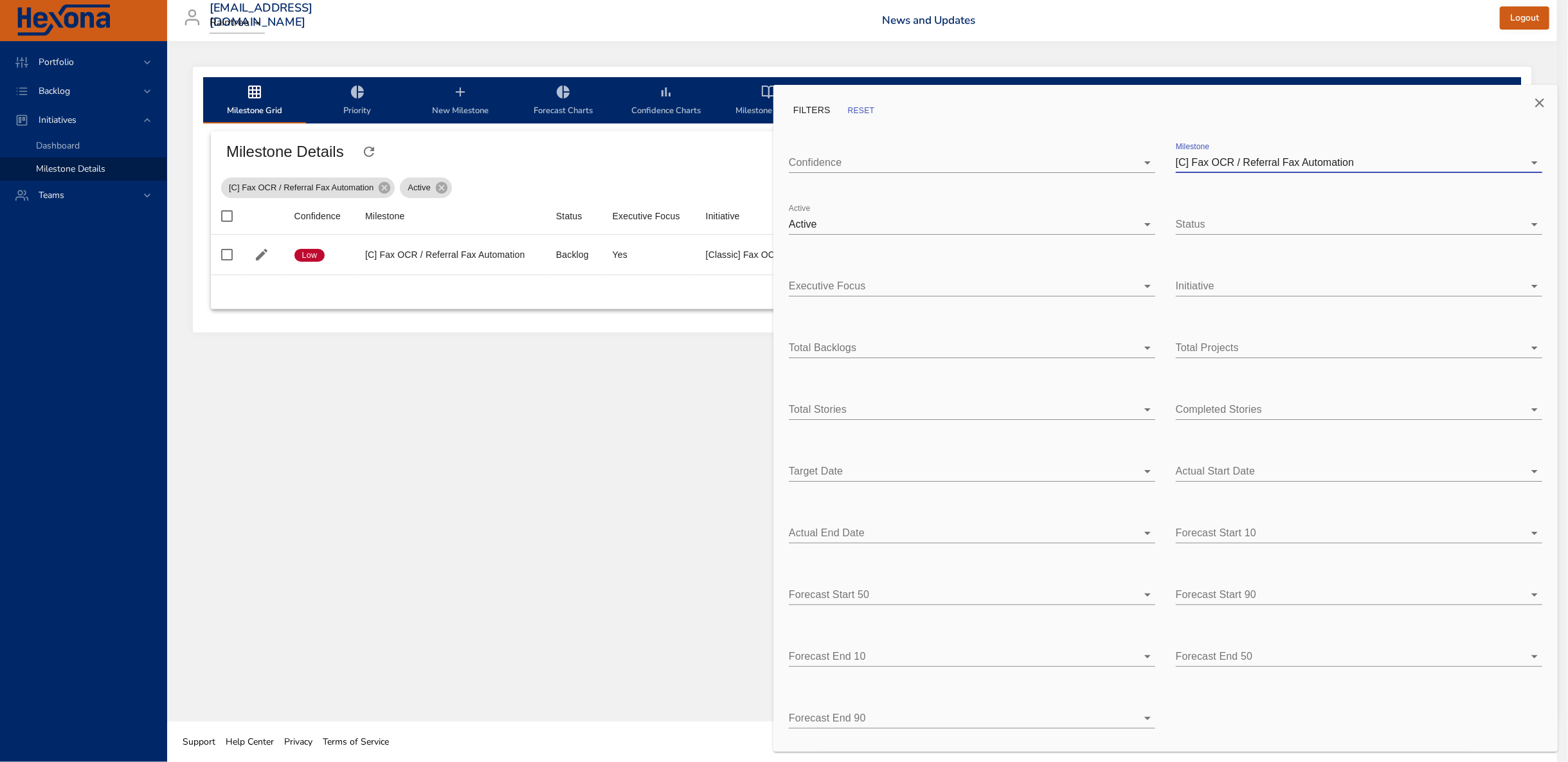
click at [494, 534] on div at bounding box center [784, 381] width 1568 height 762
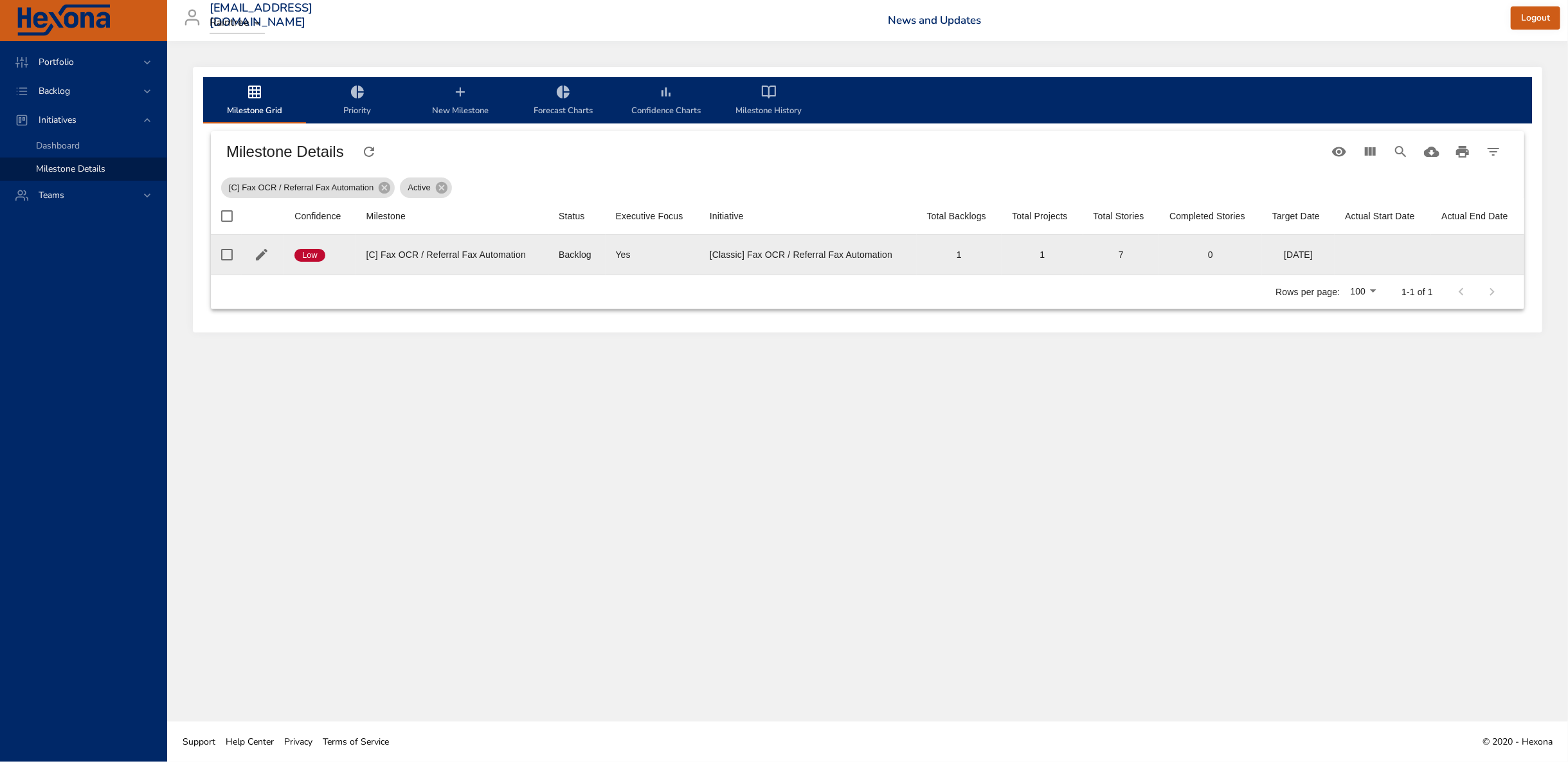
click at [1305, 252] on div "[DATE]" at bounding box center [1298, 255] width 52 height 13
click at [258, 258] on icon "button" at bounding box center [262, 255] width 12 height 12
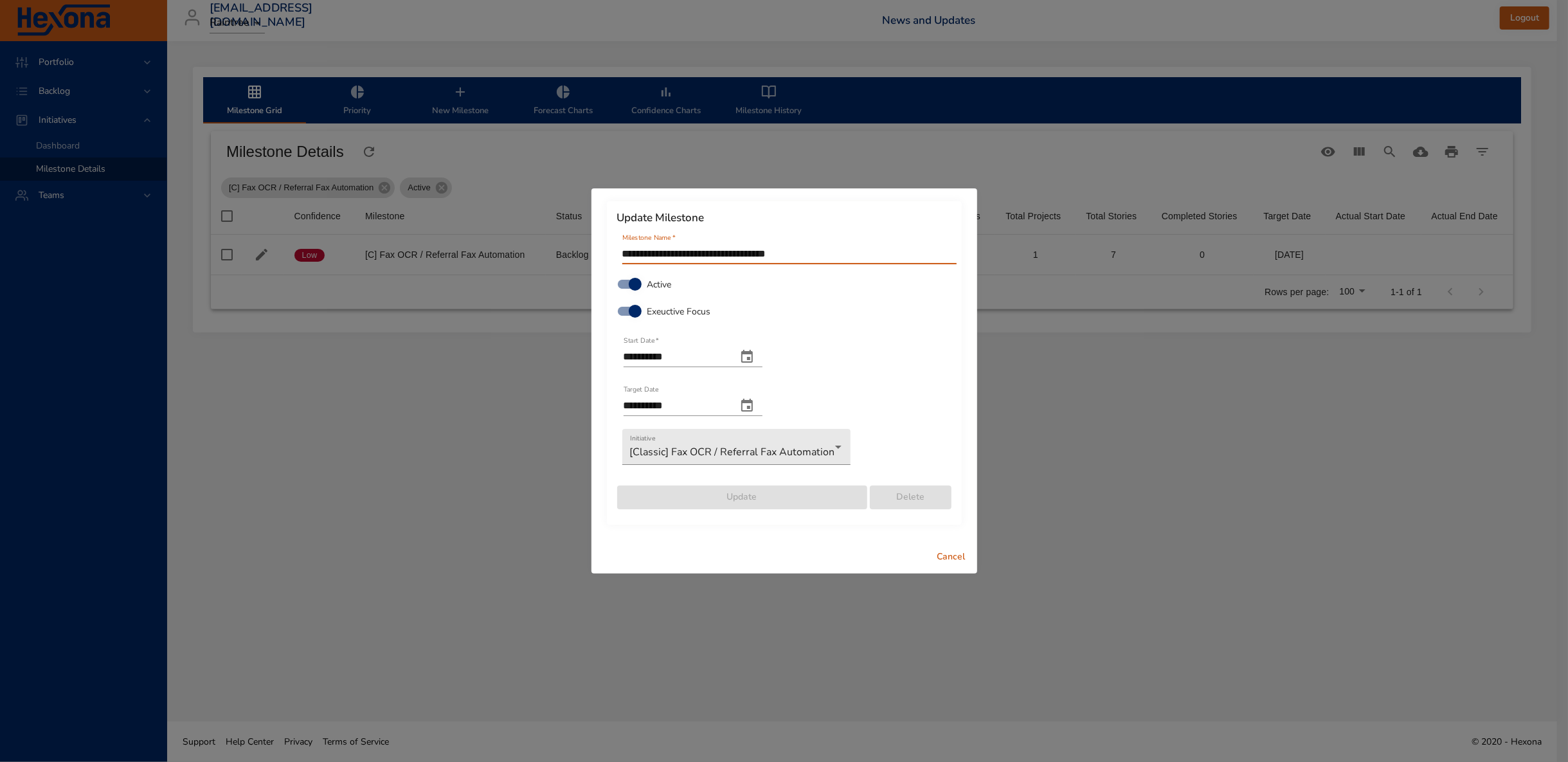
click at [762, 406] on button "change end date" at bounding box center [747, 406] width 31 height 31
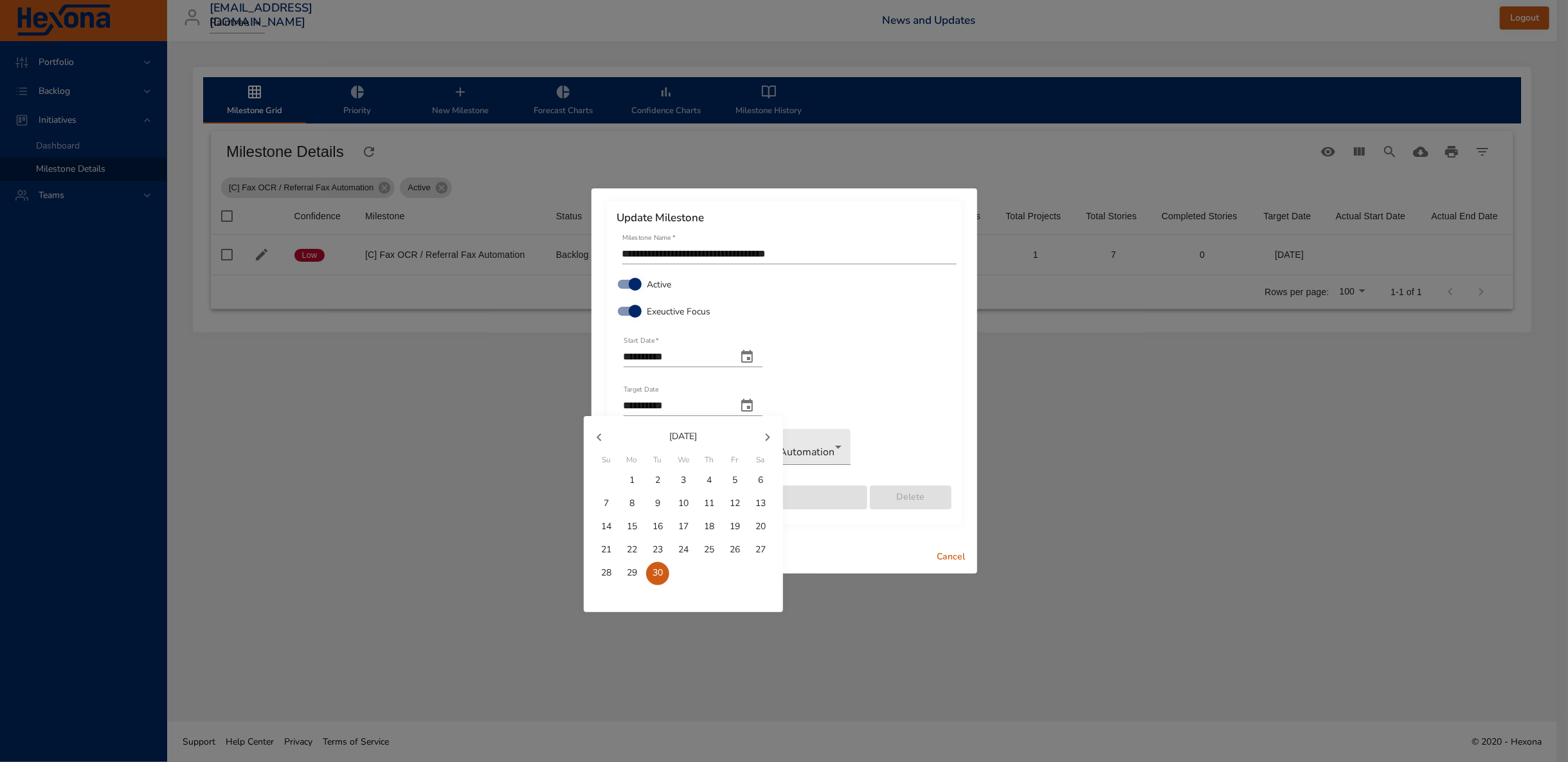
click at [775, 439] on icon "button" at bounding box center [767, 437] width 15 height 15
click at [660, 551] on p "23" at bounding box center [657, 550] width 10 height 13
type input "**********"
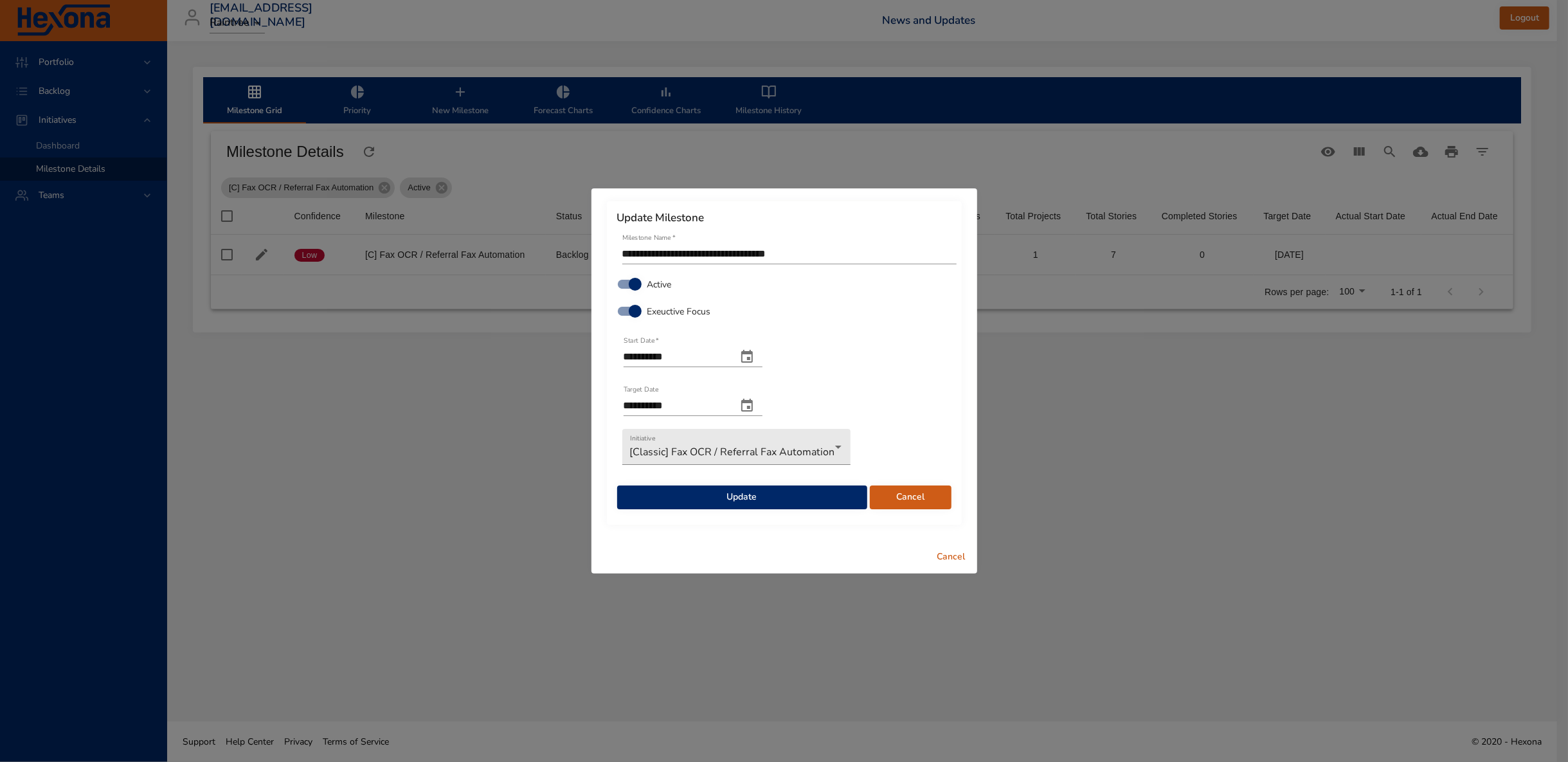
click at [797, 498] on span "Update" at bounding box center [742, 498] width 229 height 16
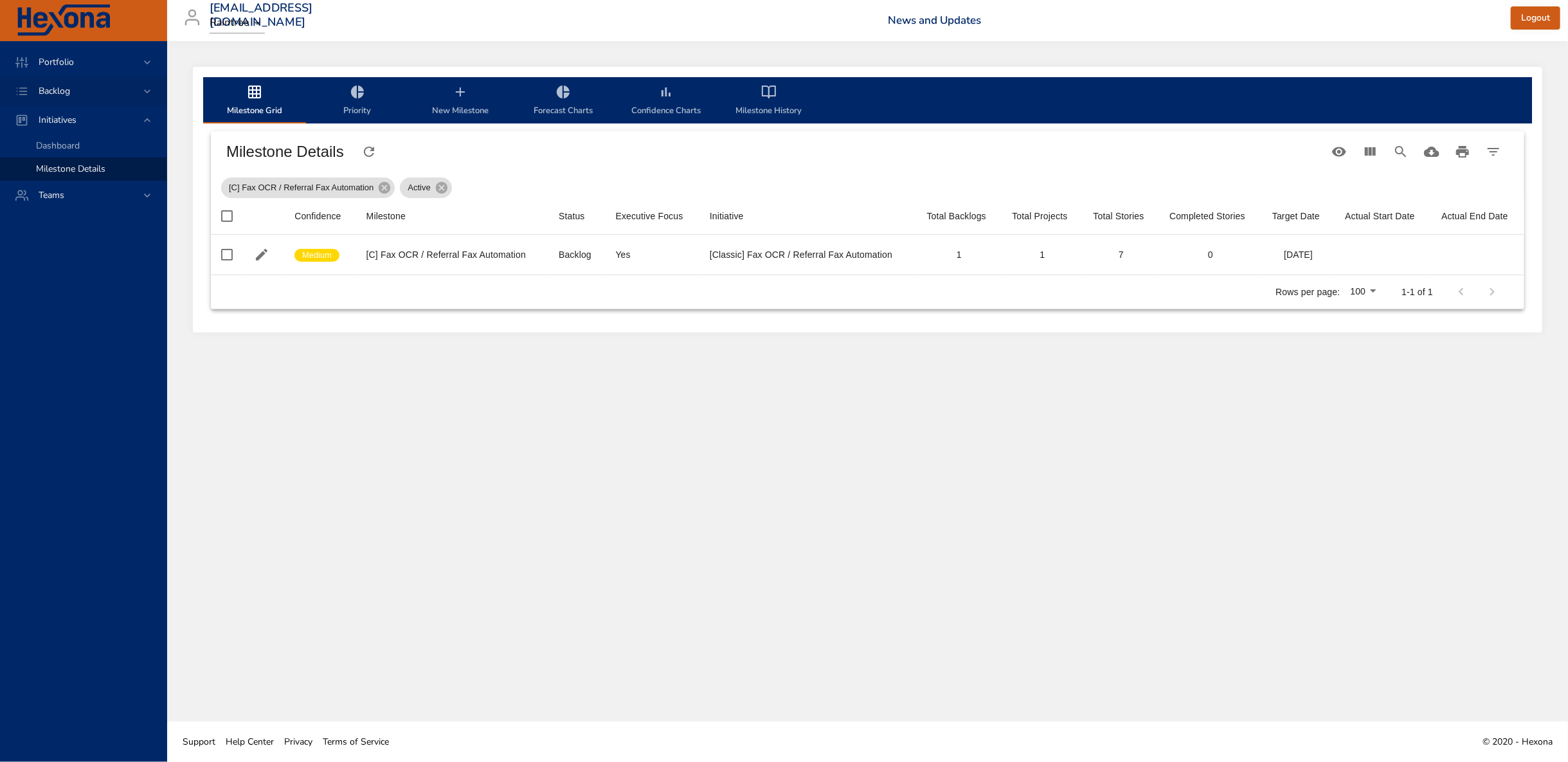
click at [147, 93] on icon at bounding box center [147, 91] width 13 height 13
click at [85, 111] on span "Backlog Details" at bounding box center [67, 117] width 62 height 13
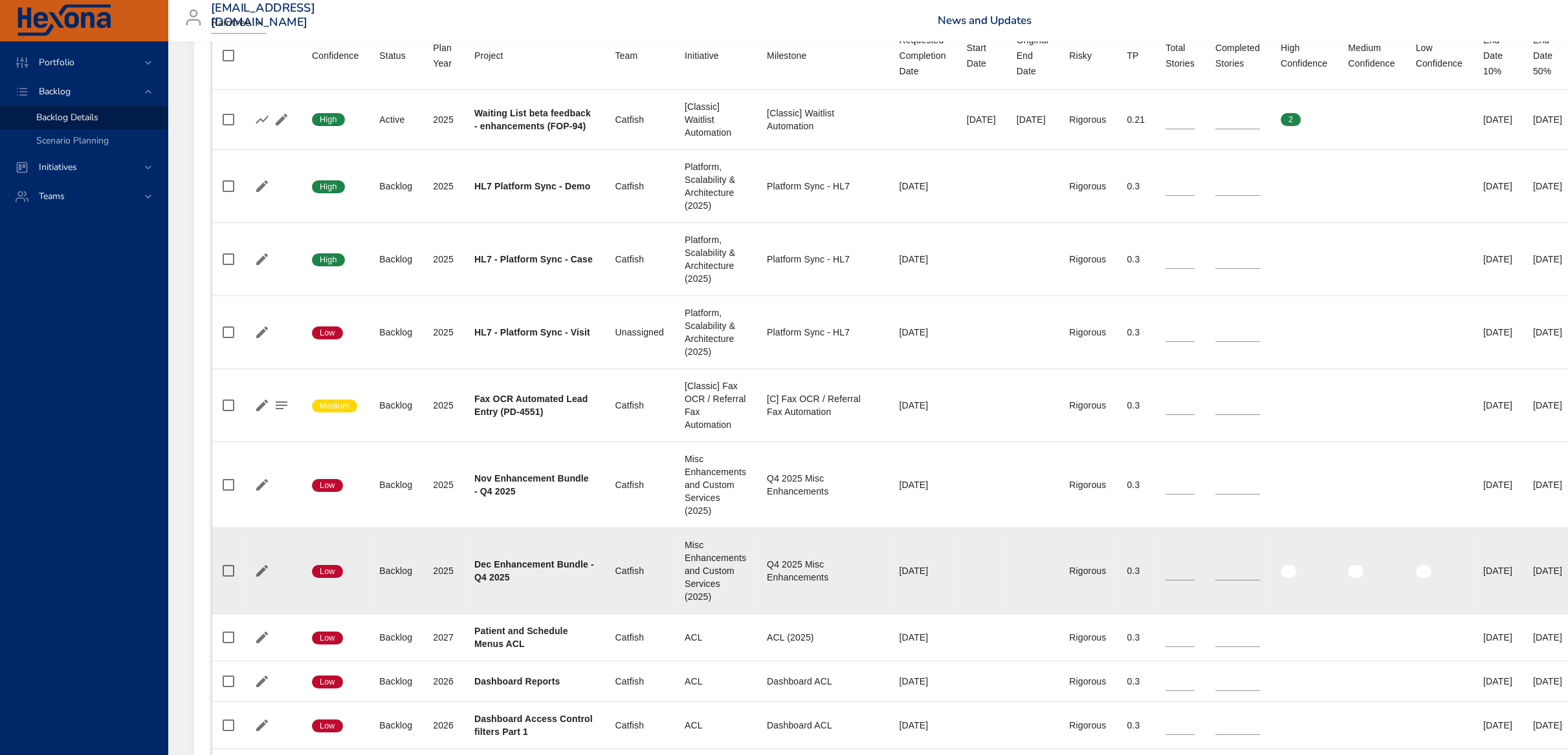
scroll to position [574, 0]
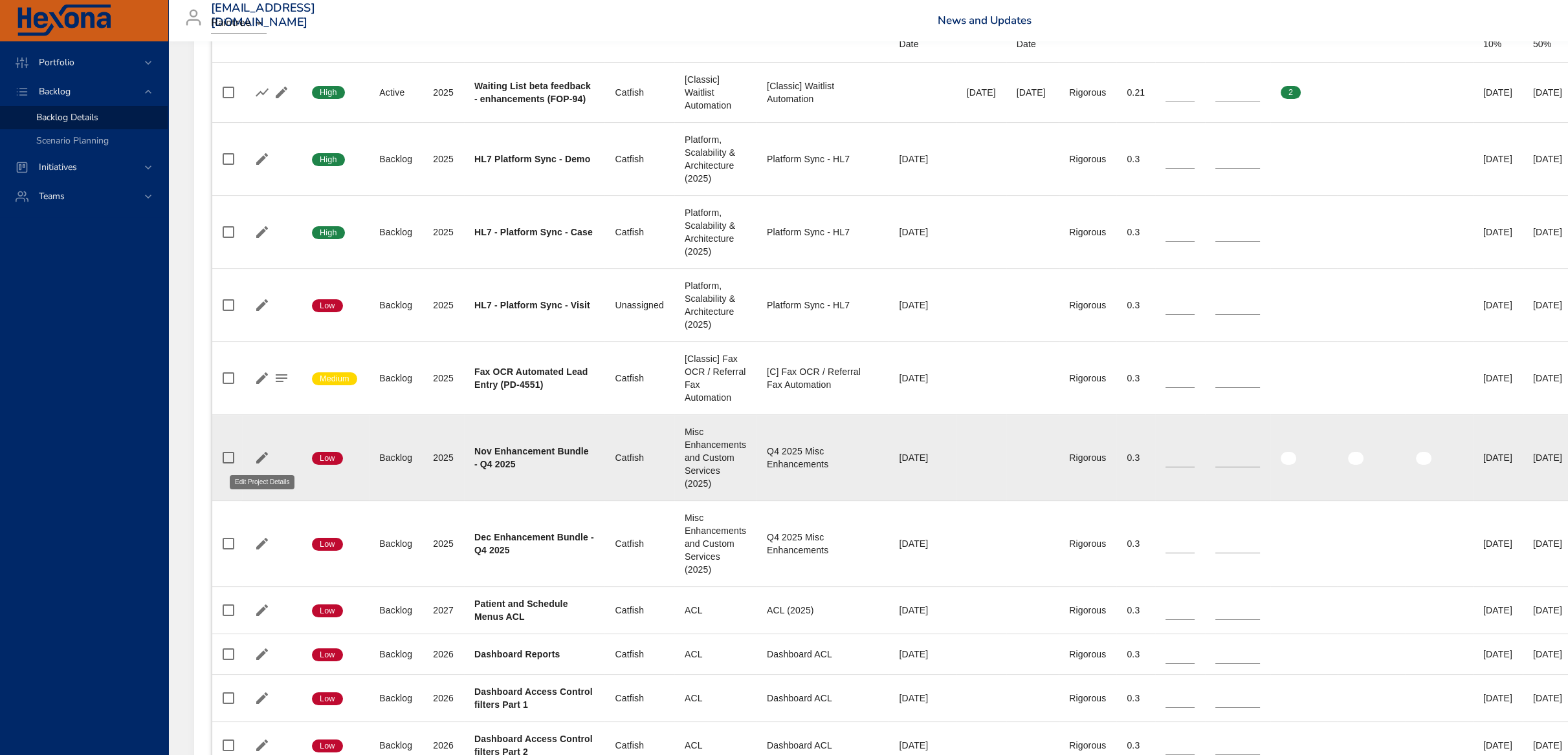
click at [260, 455] on icon "button" at bounding box center [261, 458] width 12 height 12
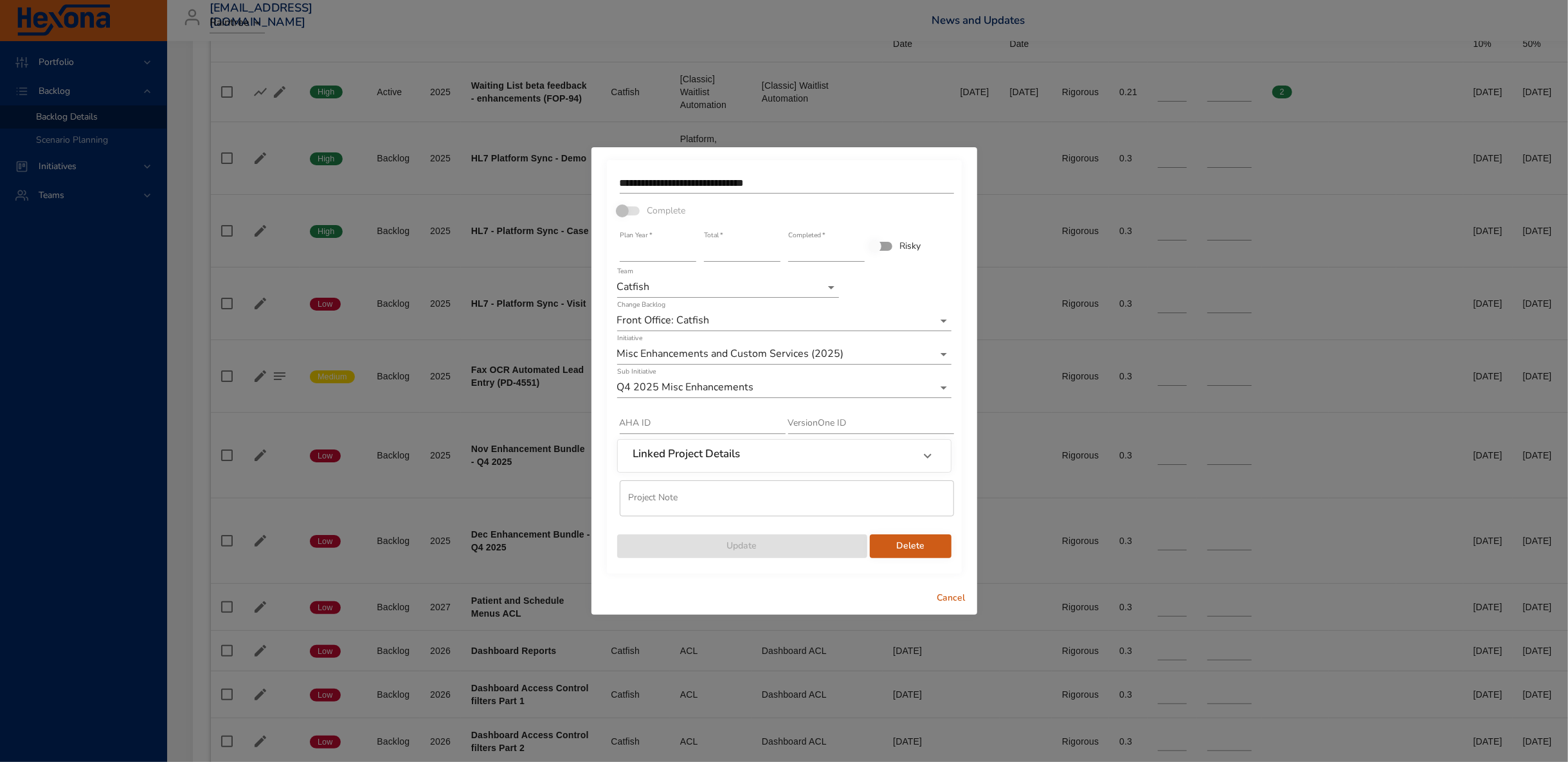
click at [946, 599] on span "Cancel" at bounding box center [951, 598] width 31 height 16
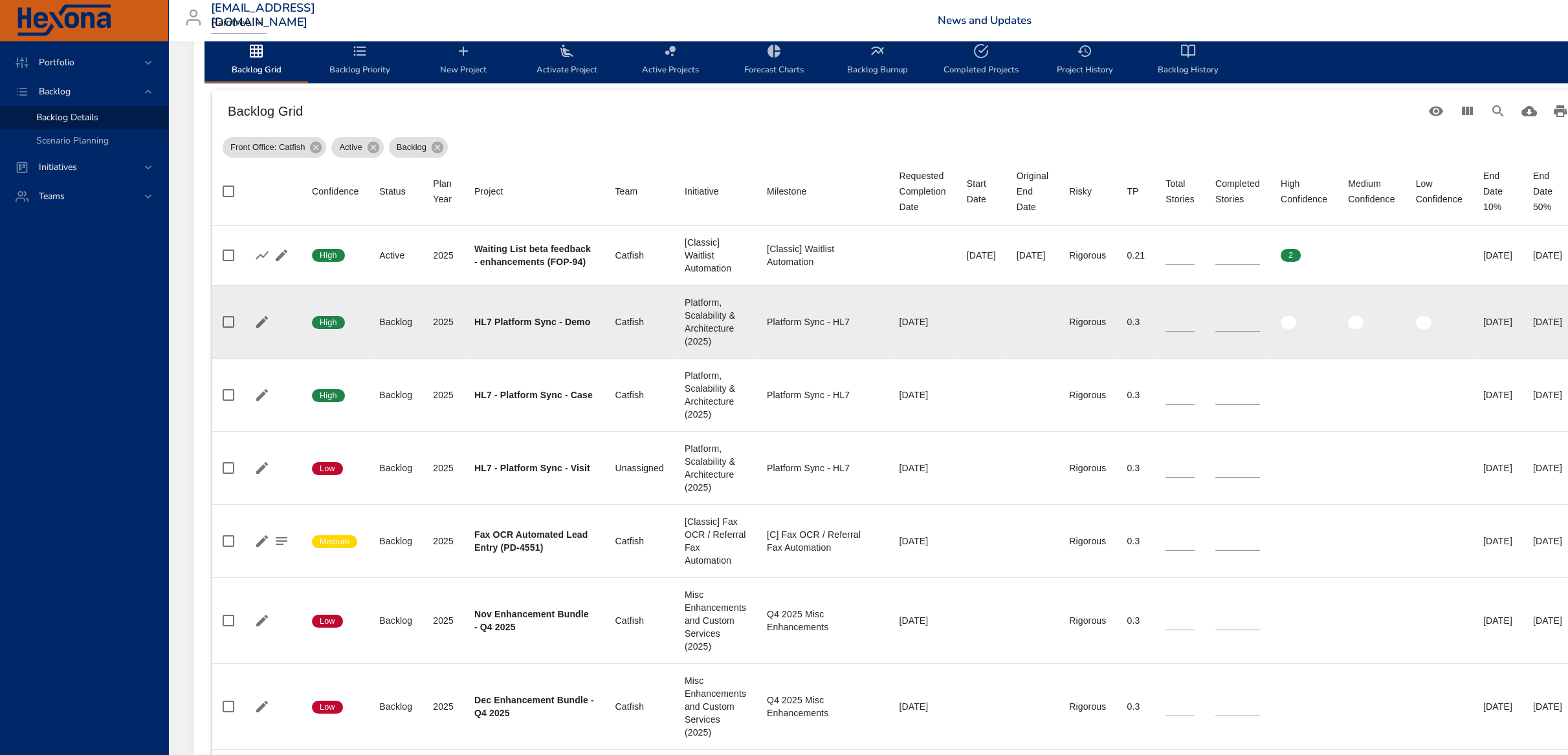
scroll to position [359, 0]
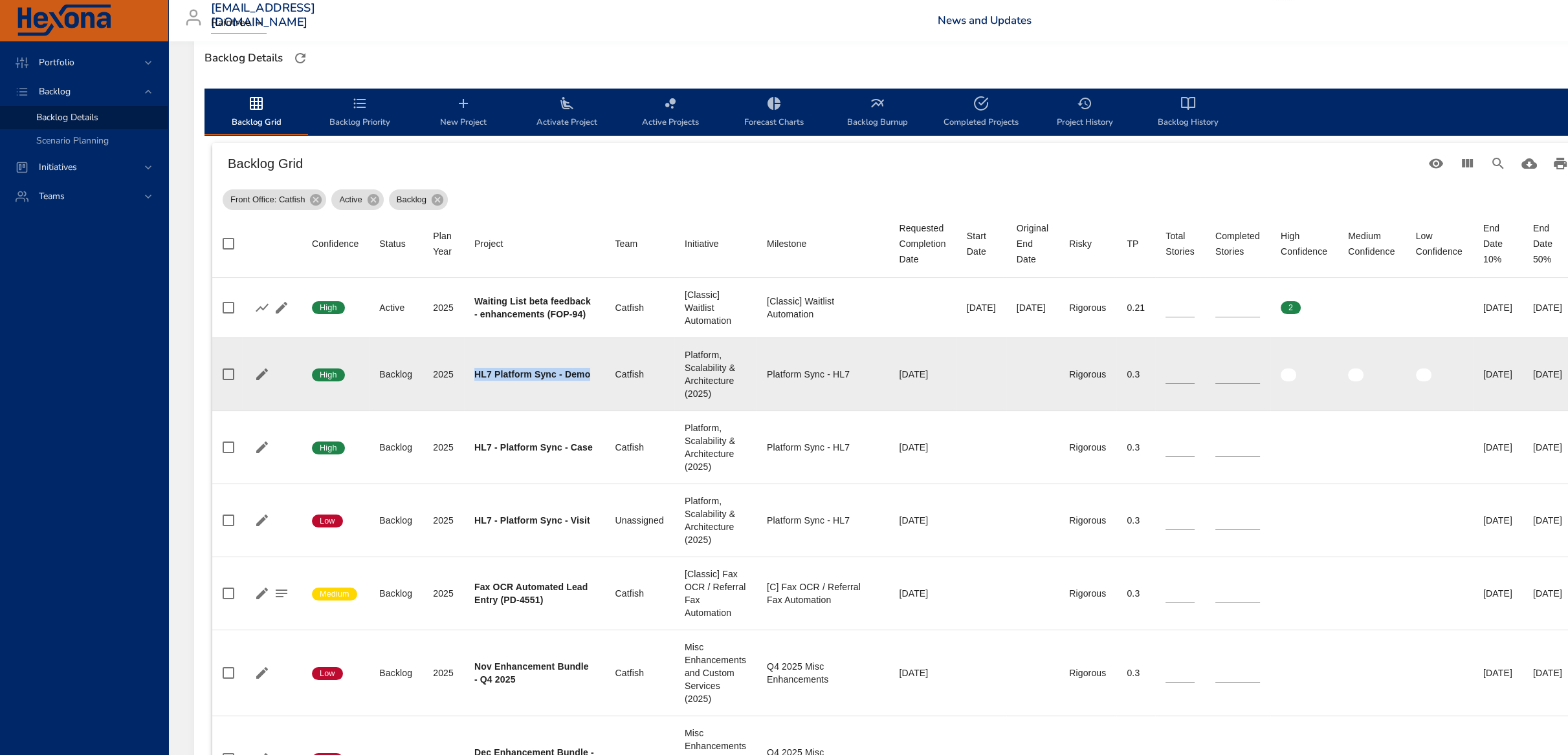
drag, startPoint x: 475, startPoint y: 372, endPoint x: 589, endPoint y: 372, distance: 114.0
click at [589, 372] on b "HL7 Platform Sync - Demo" at bounding box center [532, 373] width 116 height 10
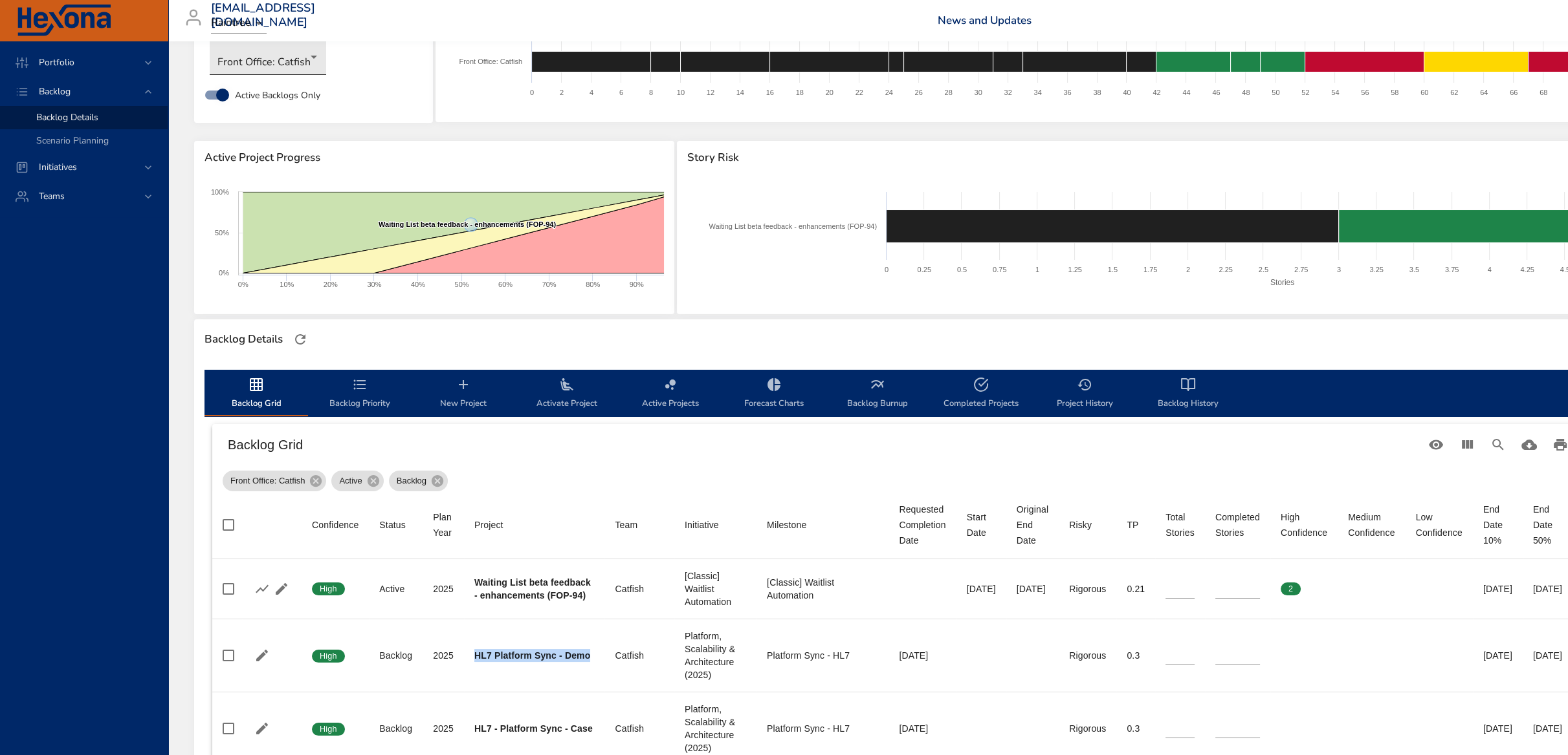
scroll to position [0, 0]
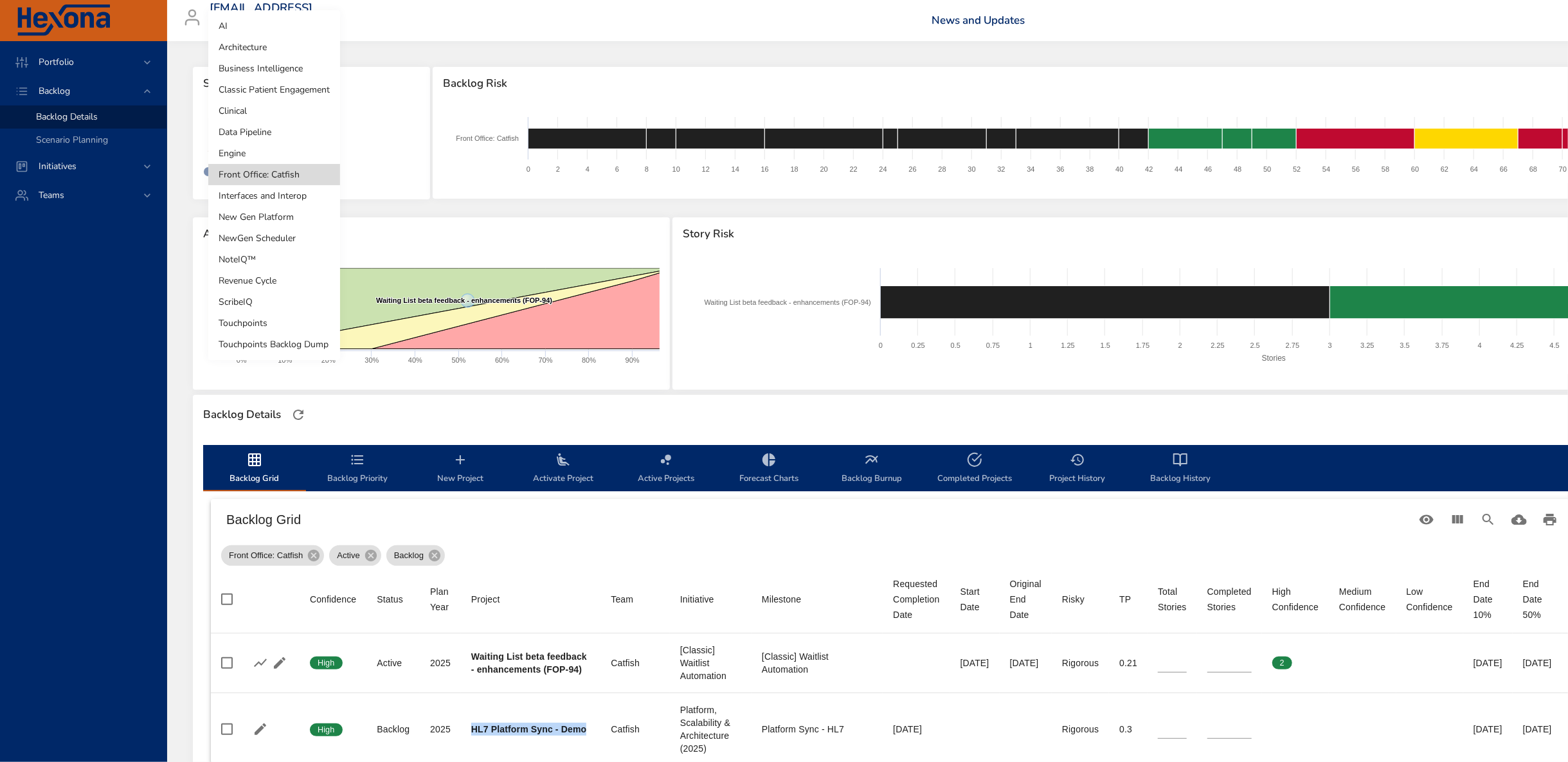
click at [304, 151] on body "Portfolio Backlog Backlog Details Scenario Planning Initiatives Teams [EMAIL_AD…" at bounding box center [784, 381] width 1568 height 762
click at [277, 197] on li "Interfaces and Interop" at bounding box center [274, 196] width 132 height 22
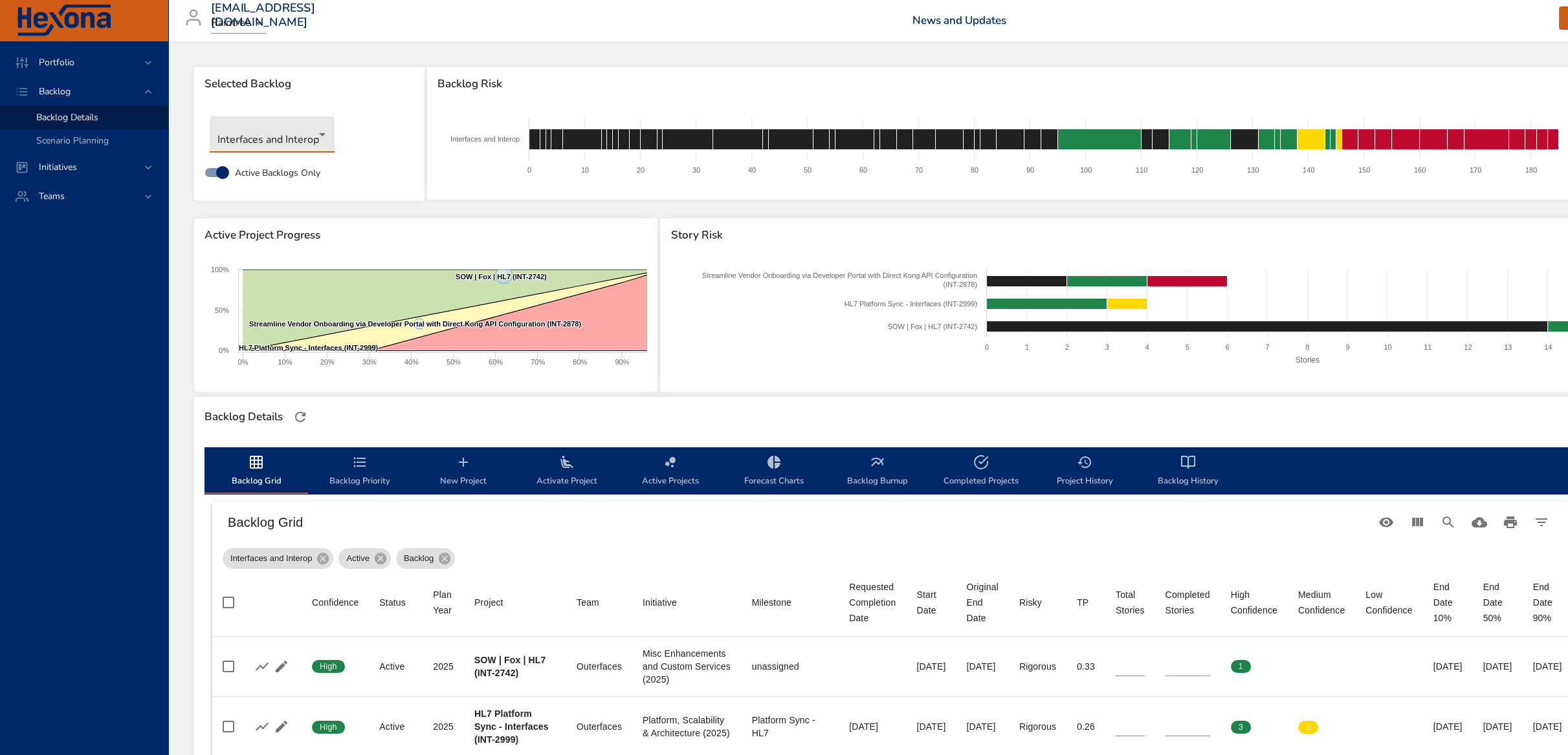
click at [273, 144] on body "Portfolio Backlog Backlog Details Scenario Planning Initiatives Teams [EMAIL_AD…" at bounding box center [784, 377] width 1568 height 755
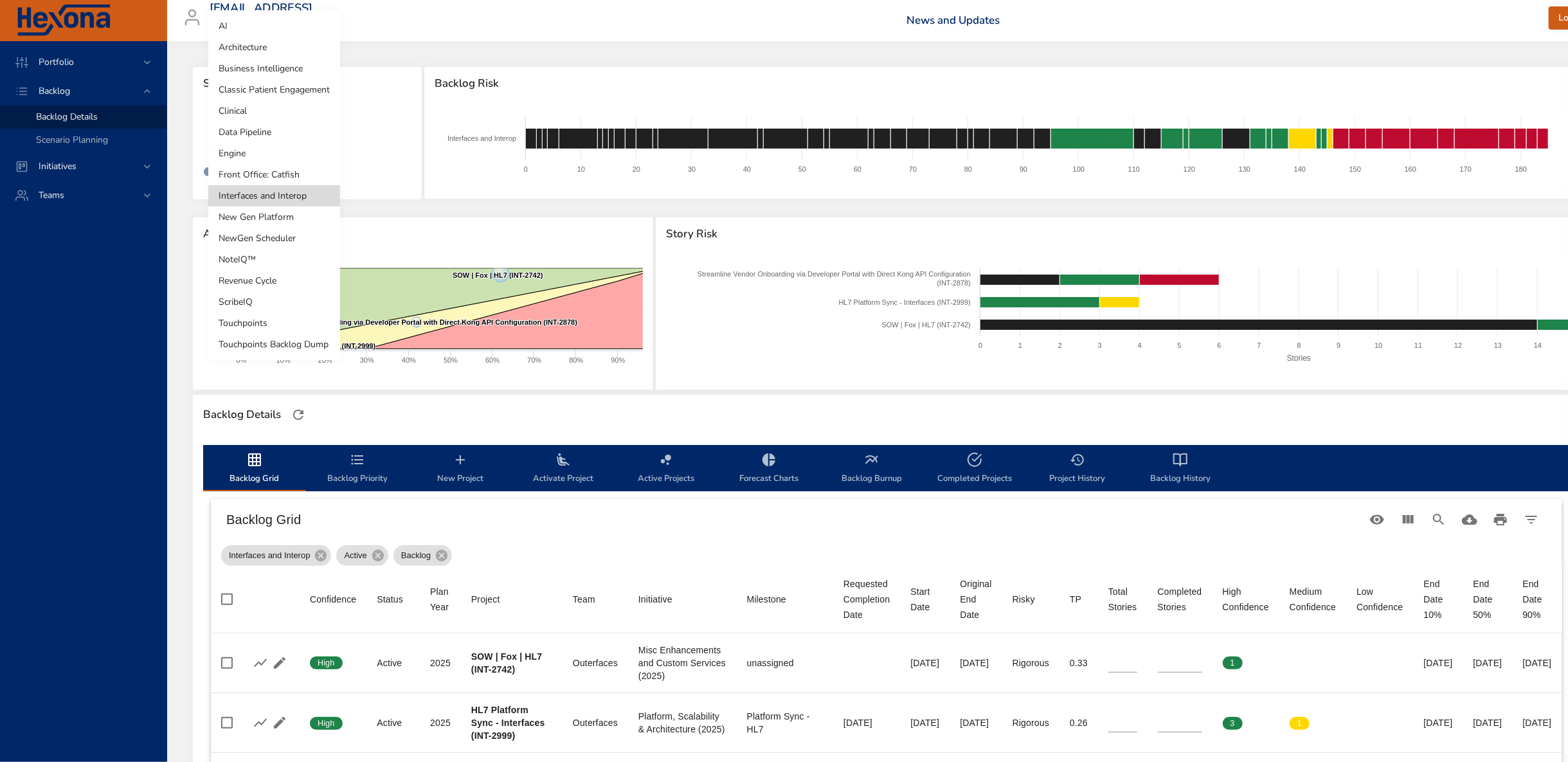
click at [279, 174] on li "Front Office: Catfish" at bounding box center [274, 175] width 132 height 22
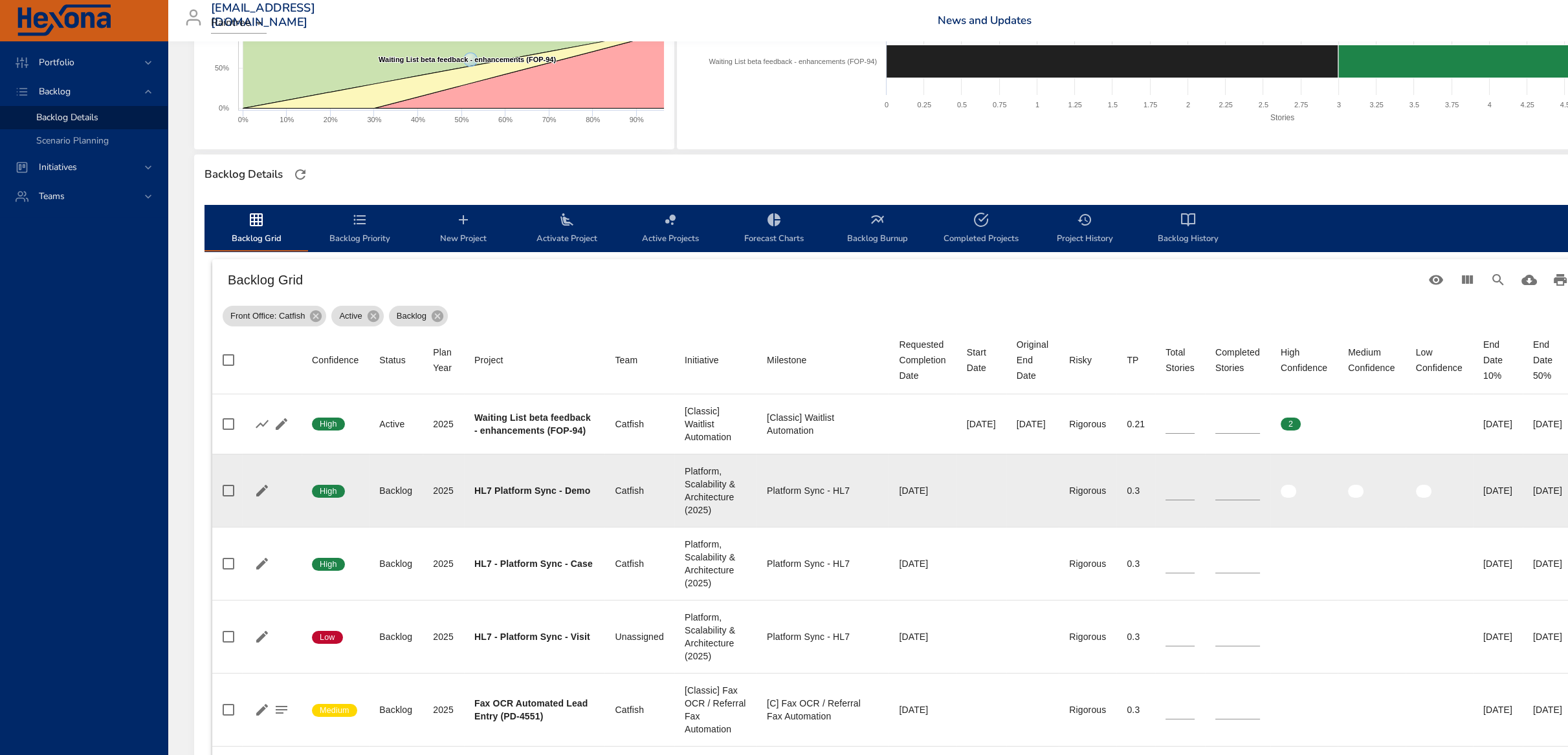
scroll to position [359, 0]
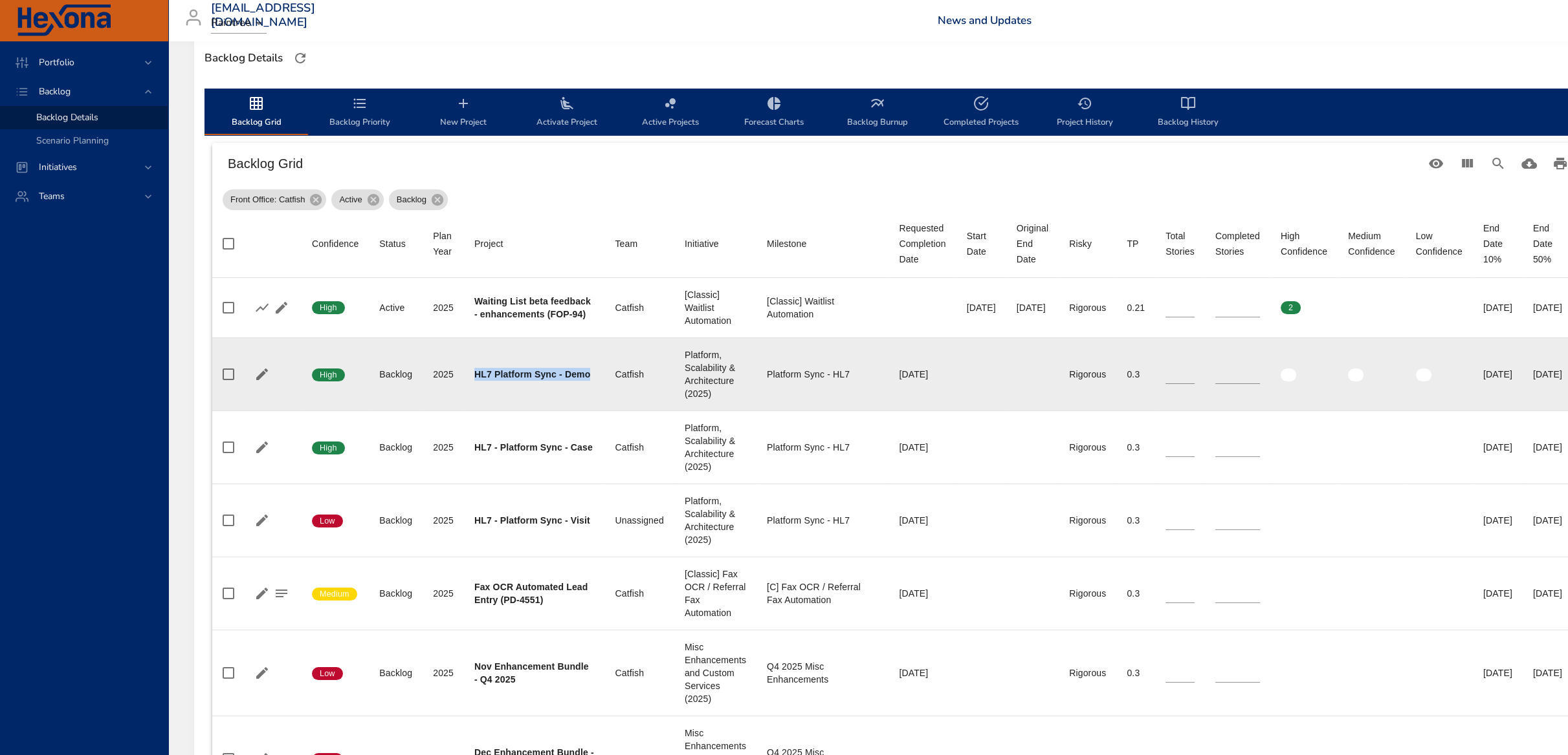
drag, startPoint x: 473, startPoint y: 373, endPoint x: 602, endPoint y: 375, distance: 129.0
click at [602, 375] on td "Project HL7 Platform Sync - Demo" at bounding box center [534, 373] width 140 height 73
copy b "HL7 Platform Sync - Demo"
click at [260, 378] on icon "button" at bounding box center [261, 373] width 15 height 15
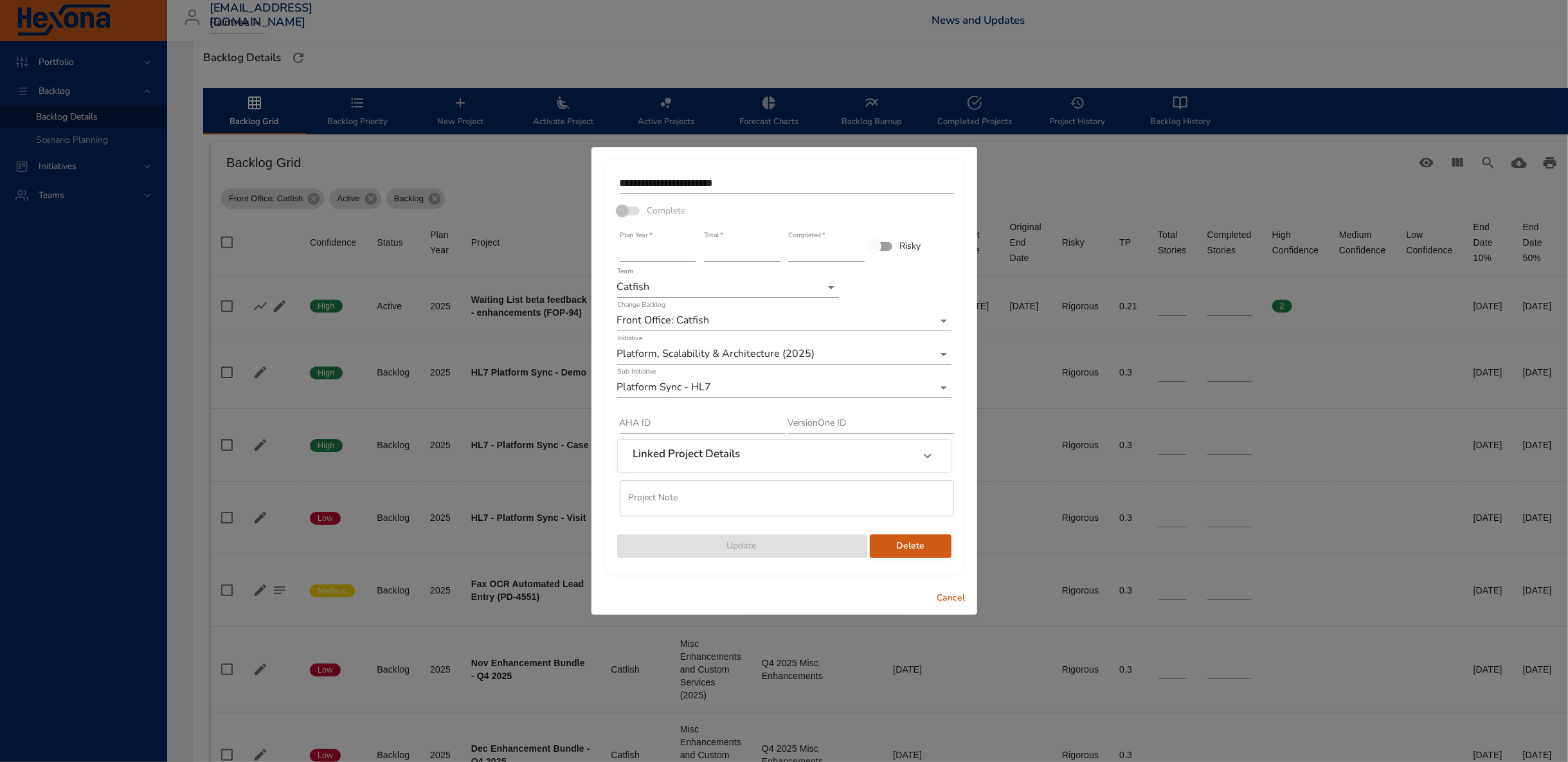
click at [761, 189] on input "**********" at bounding box center [787, 183] width 334 height 21
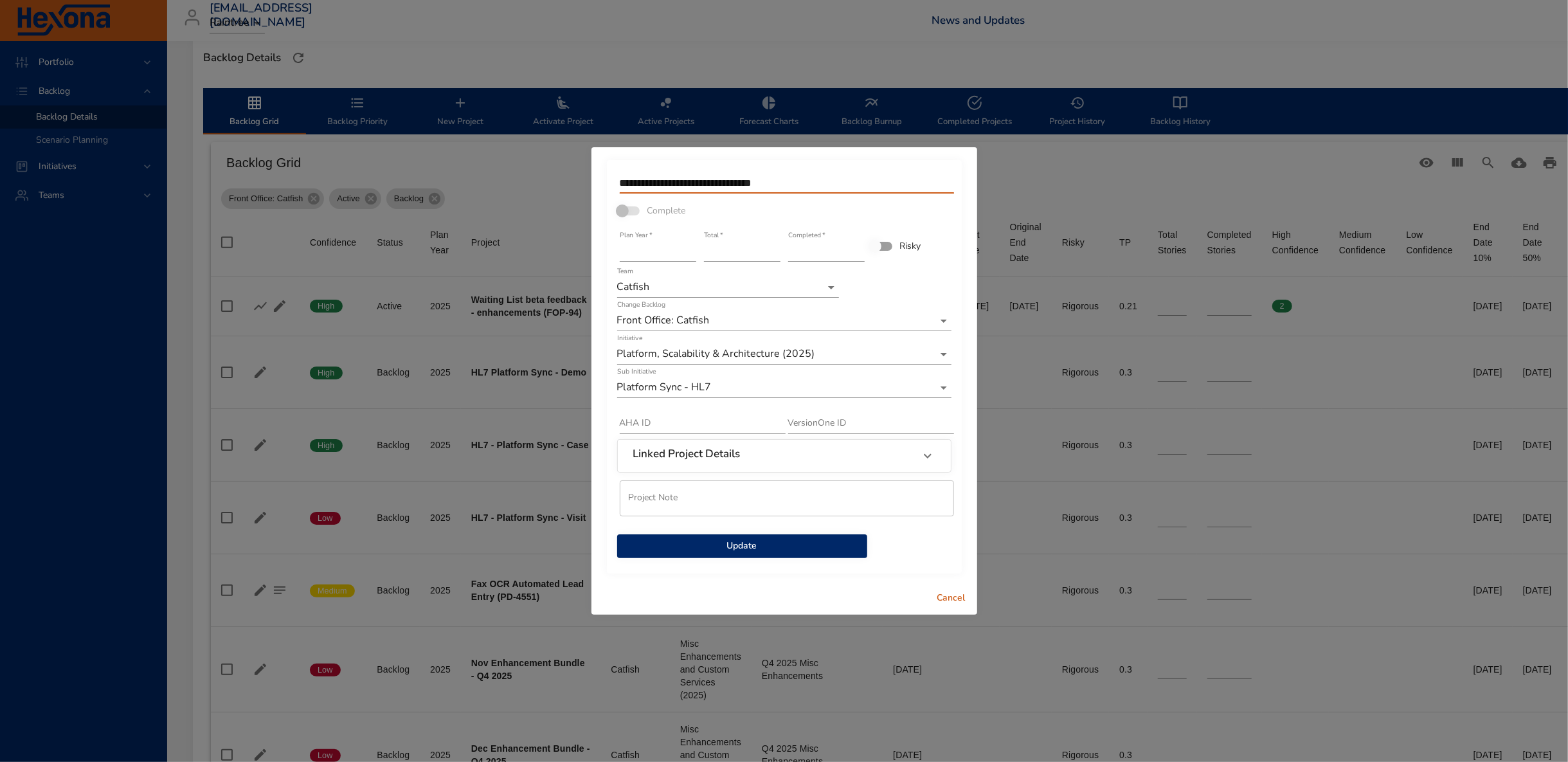
click at [744, 184] on input "**********" at bounding box center [787, 183] width 334 height 21
drag, startPoint x: 791, startPoint y: 182, endPoint x: 747, endPoint y: 183, distance: 44.0
click at [747, 183] on input "**********" at bounding box center [787, 183] width 334 height 21
drag, startPoint x: 830, startPoint y: 175, endPoint x: 747, endPoint y: 195, distance: 85.4
click at [747, 195] on div "**********" at bounding box center [784, 183] width 337 height 28
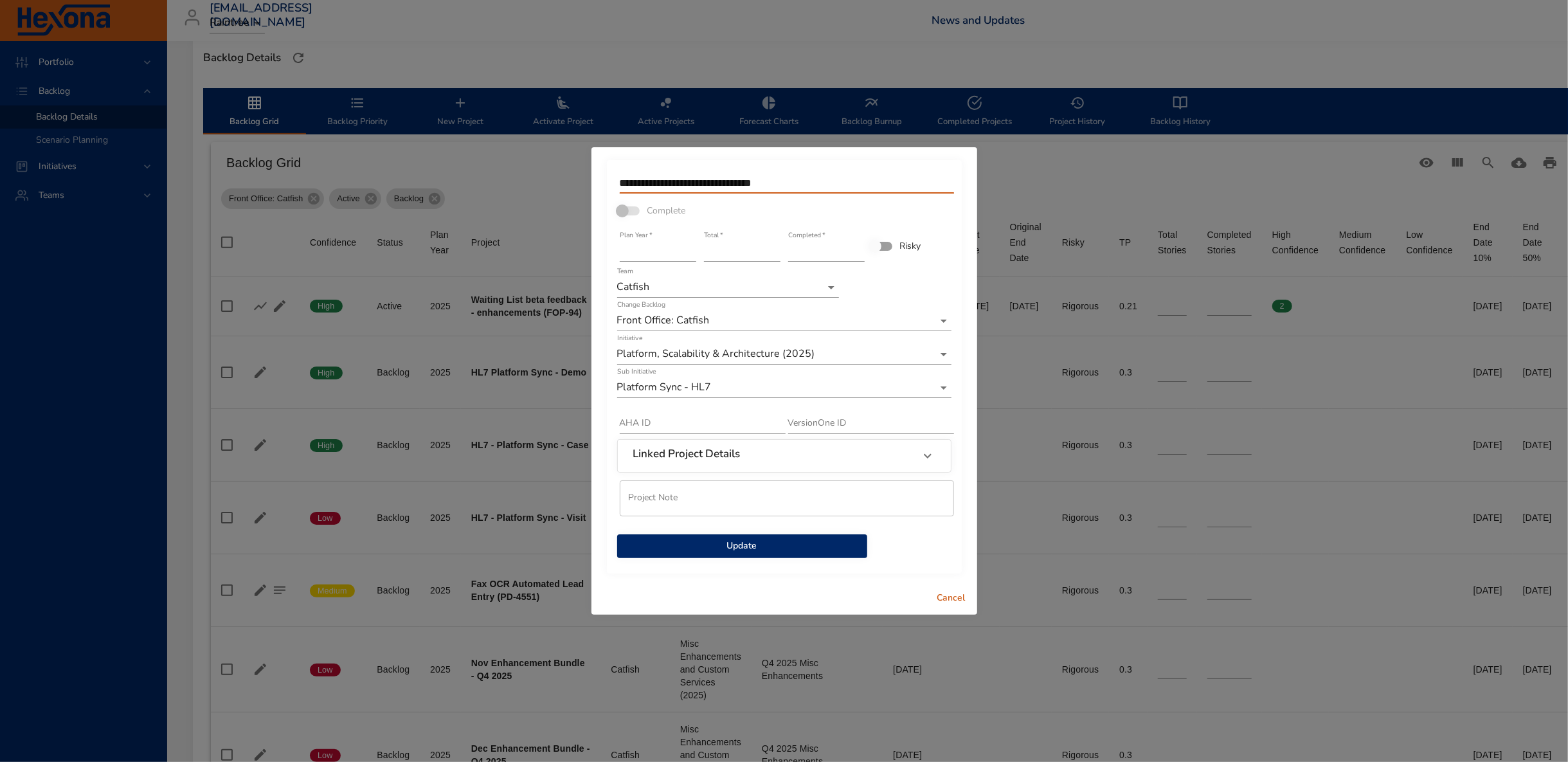
type input "**********"
click at [778, 550] on span "Update" at bounding box center [742, 547] width 229 height 16
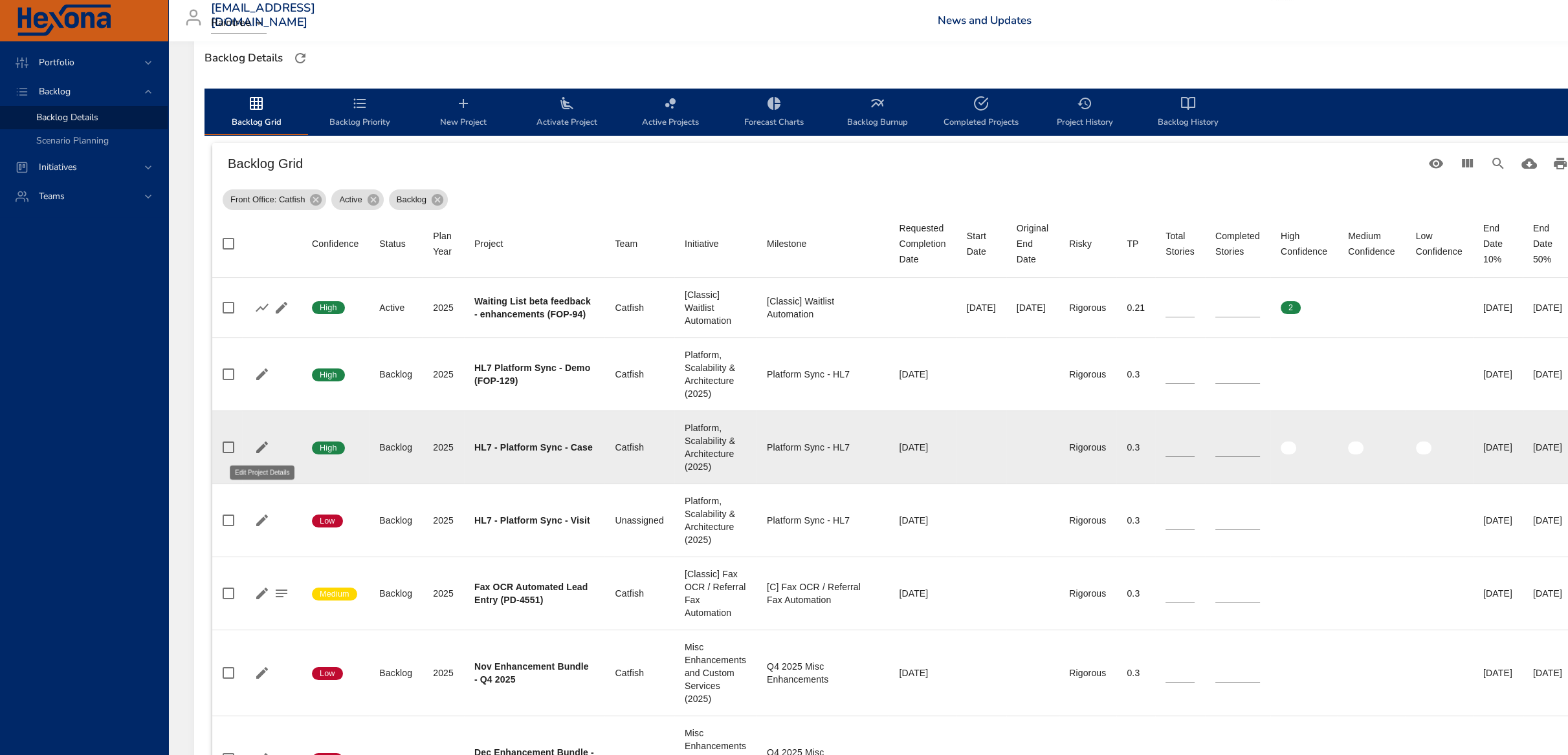
click at [258, 448] on icon "button" at bounding box center [261, 447] width 12 height 12
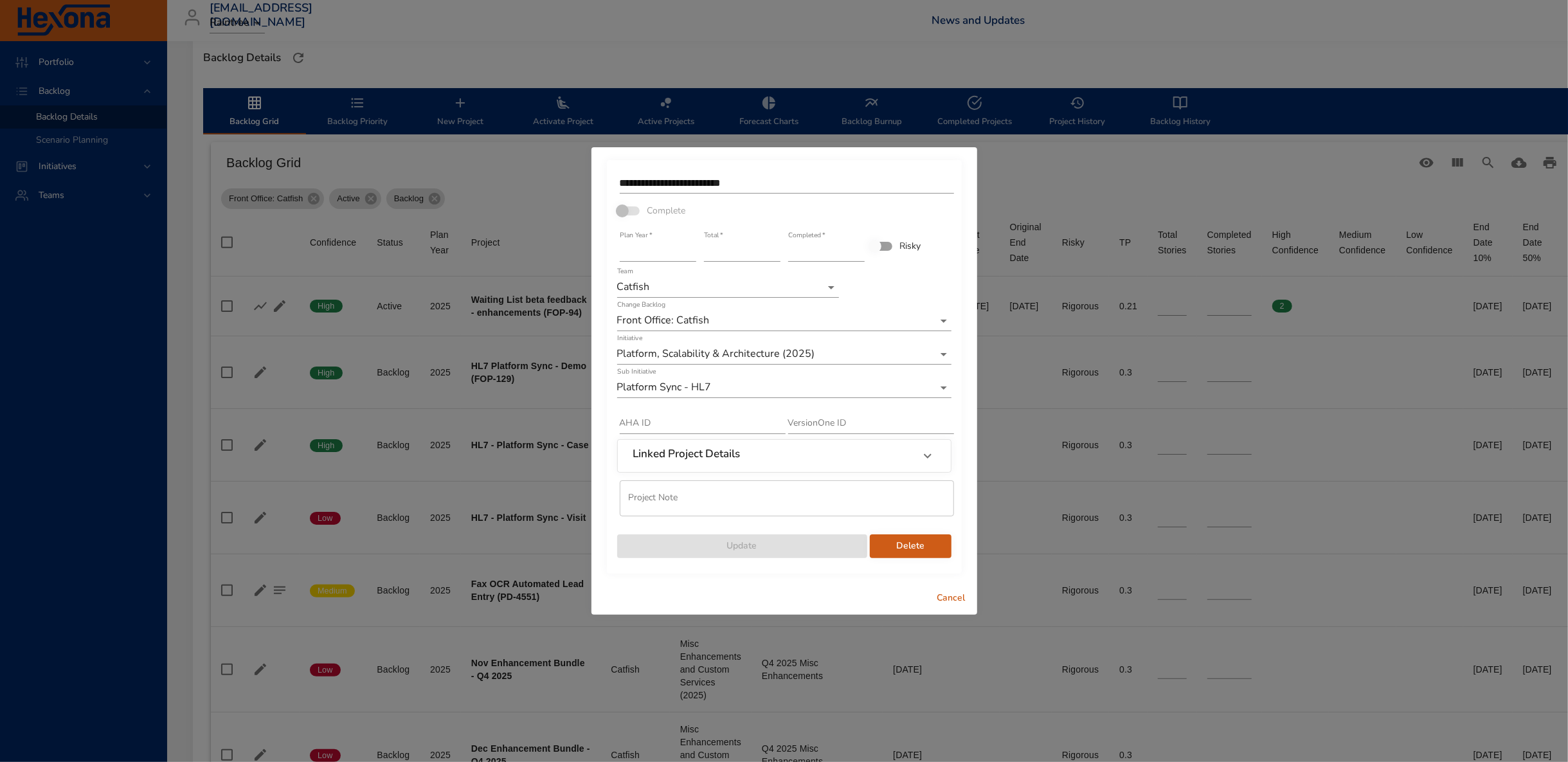
click at [764, 177] on input "**********" at bounding box center [787, 183] width 334 height 21
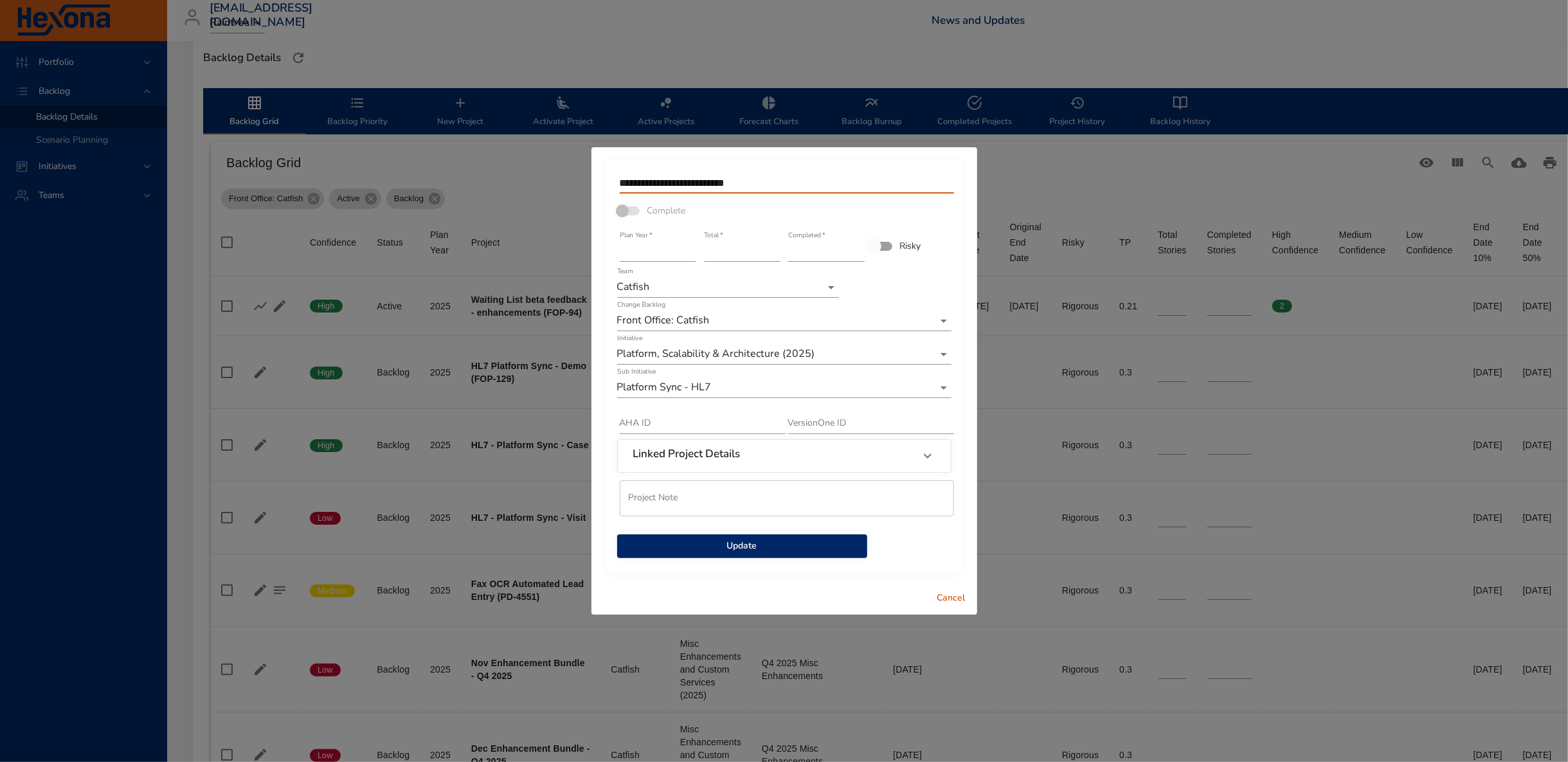
paste input "**********"
type input "**********"
click at [757, 545] on span "Update" at bounding box center [742, 547] width 229 height 16
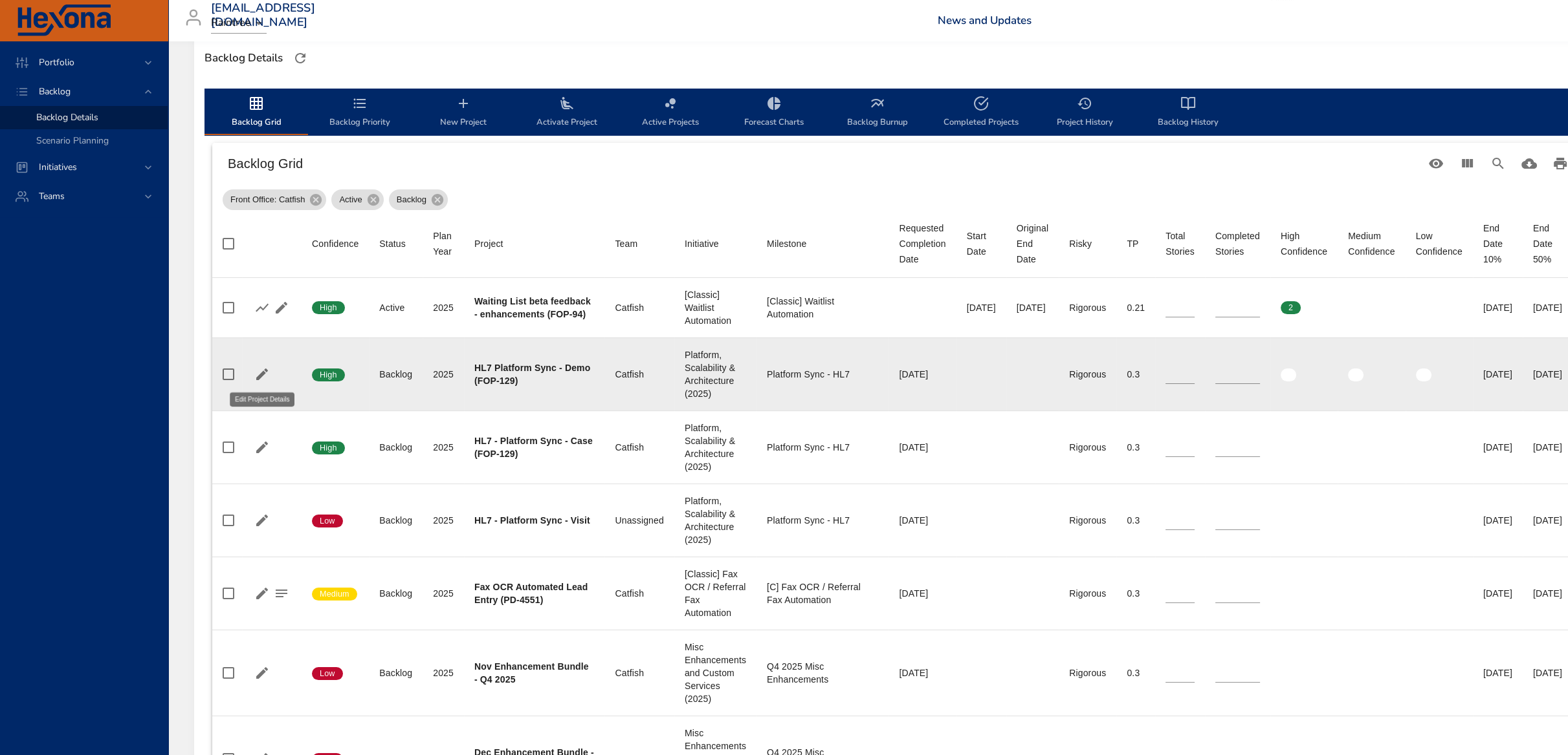
click at [258, 378] on icon "button" at bounding box center [261, 374] width 12 height 12
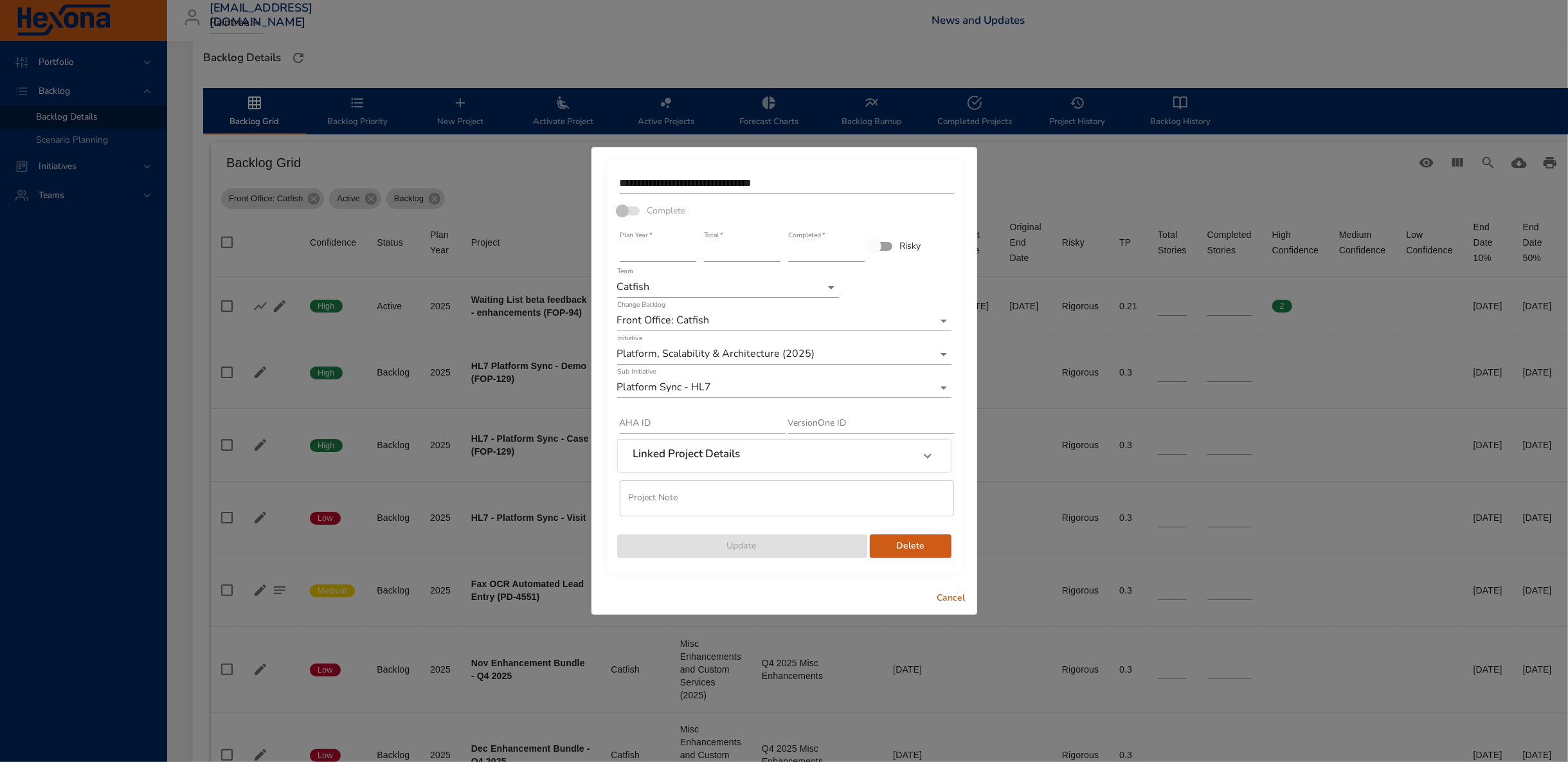
click at [651, 174] on input "**********" at bounding box center [787, 183] width 334 height 21
click at [645, 181] on input "**********" at bounding box center [787, 183] width 334 height 21
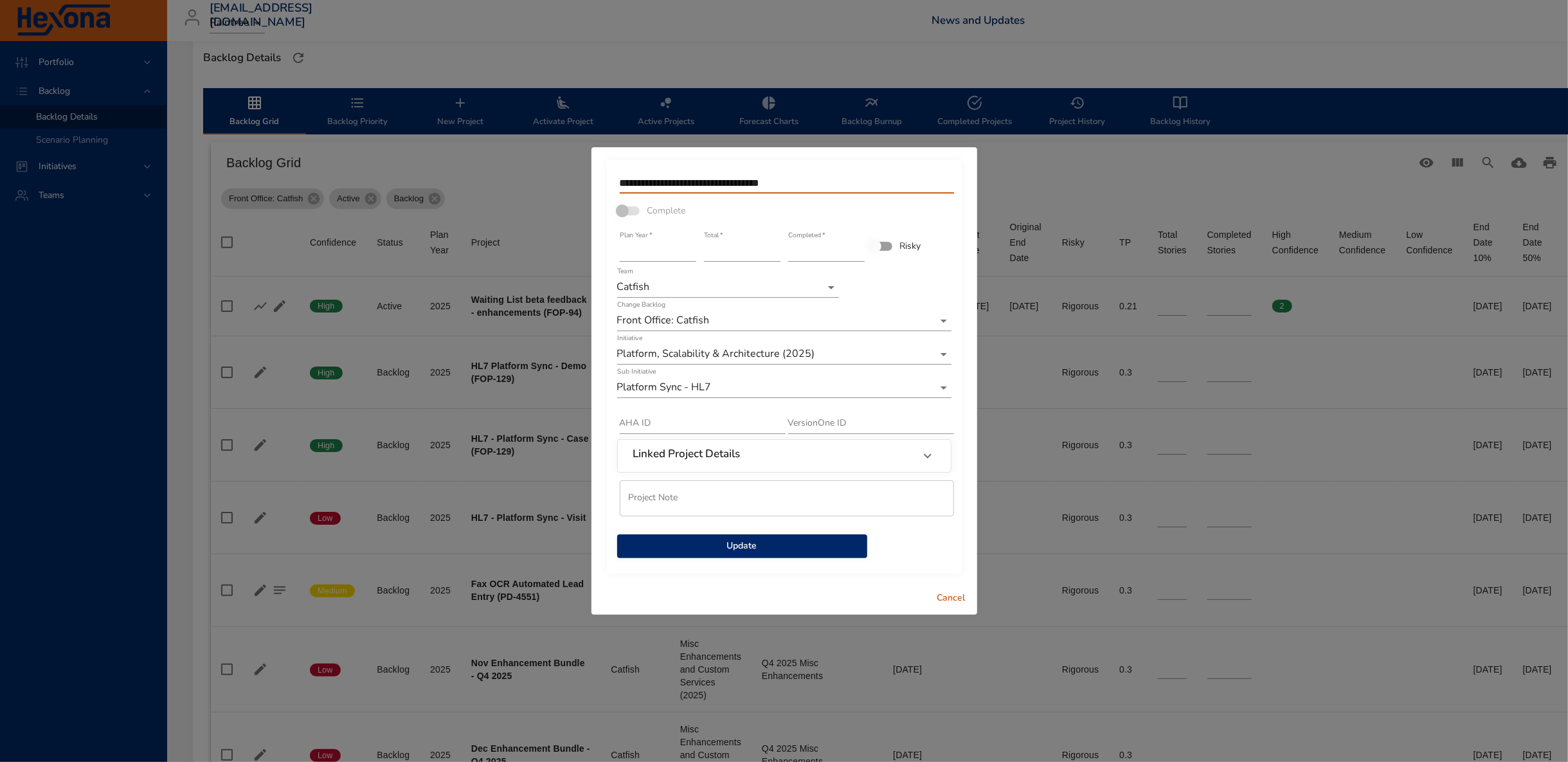
type input "**********"
click at [771, 549] on span "Update" at bounding box center [742, 547] width 229 height 16
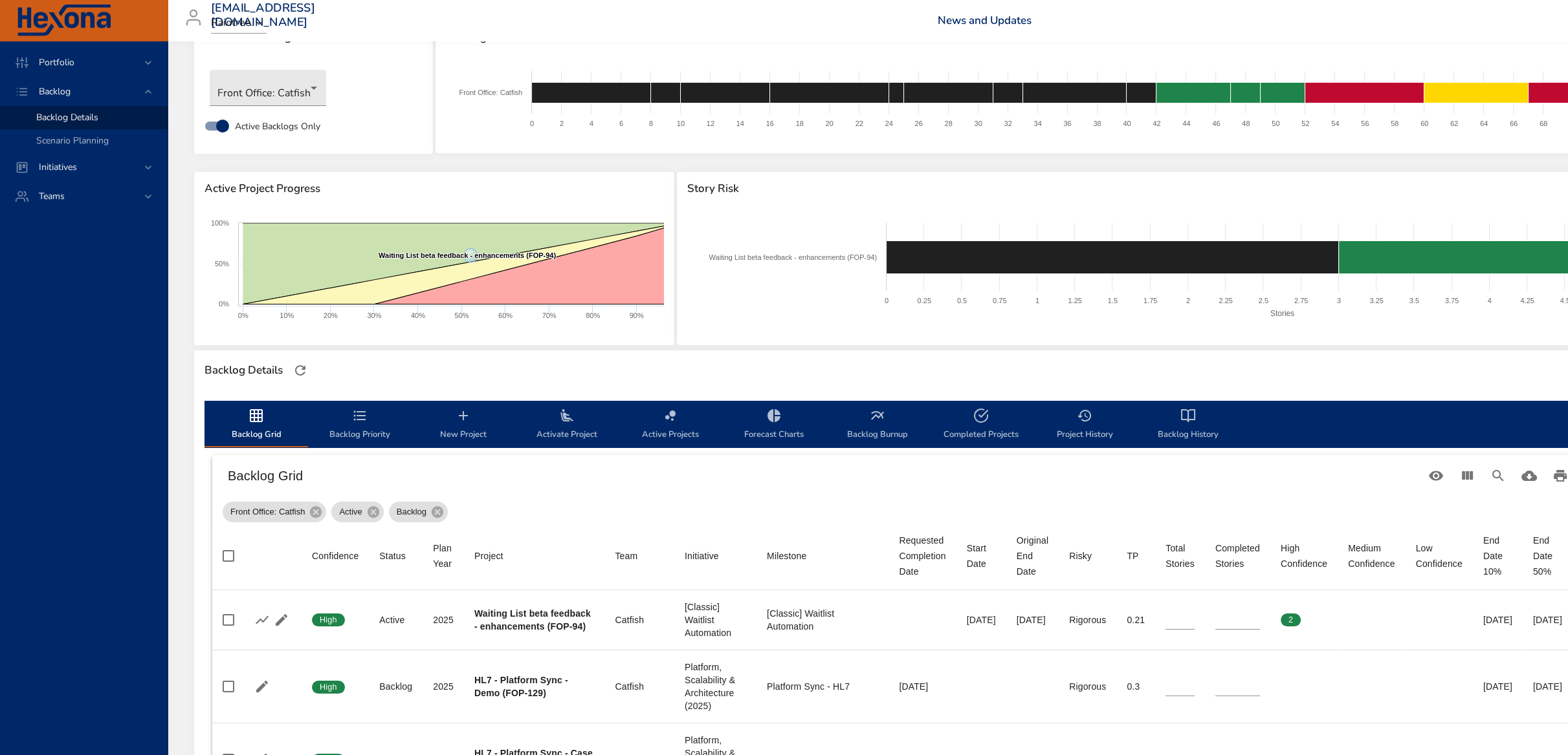
scroll to position [0, 0]
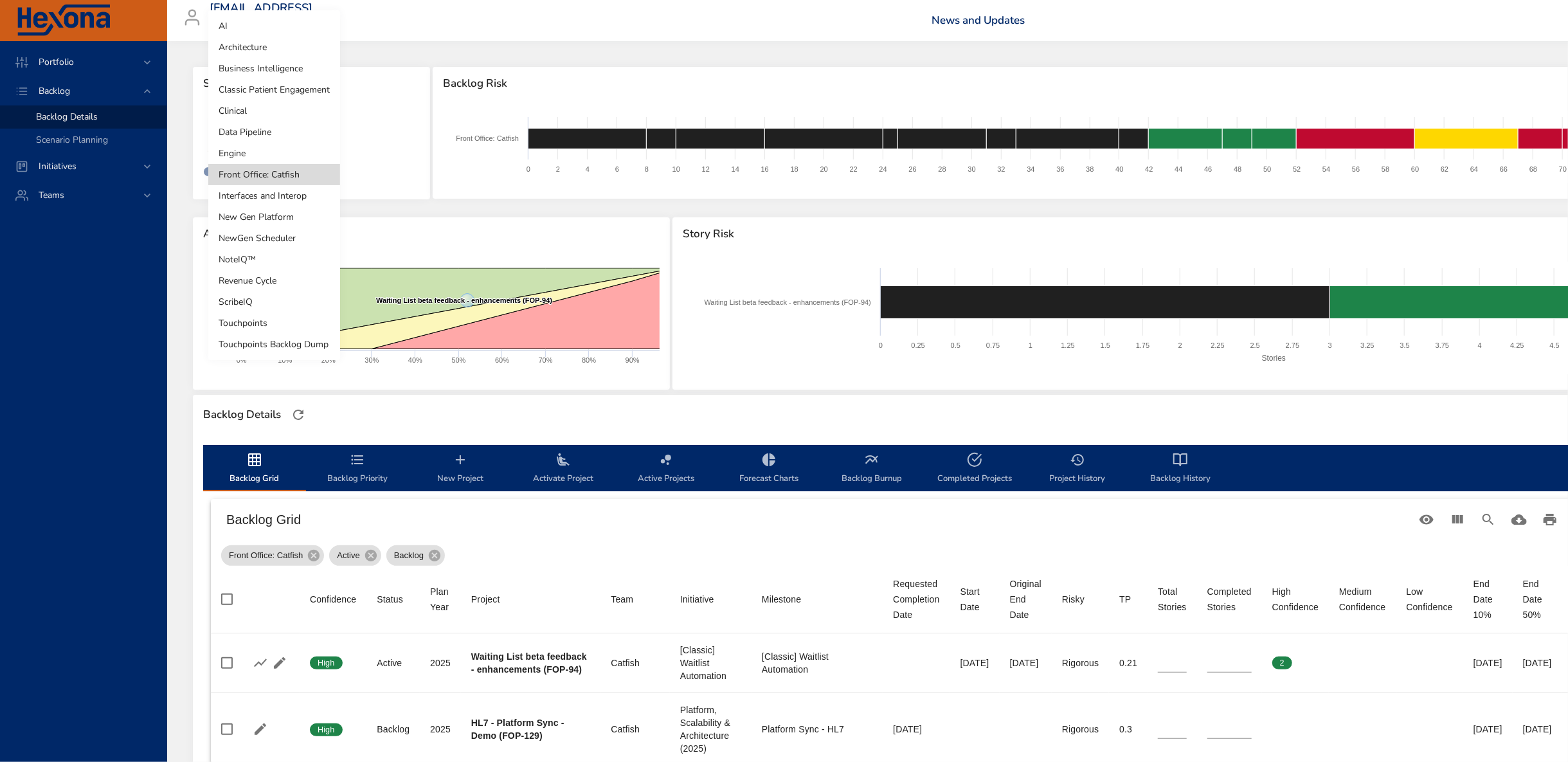
click at [297, 132] on body "Portfolio Backlog Backlog Details Scenario Planning Initiatives Teams [EMAIL_AD…" at bounding box center [784, 381] width 1568 height 762
click at [270, 328] on li "Touchpoints" at bounding box center [274, 324] width 132 height 22
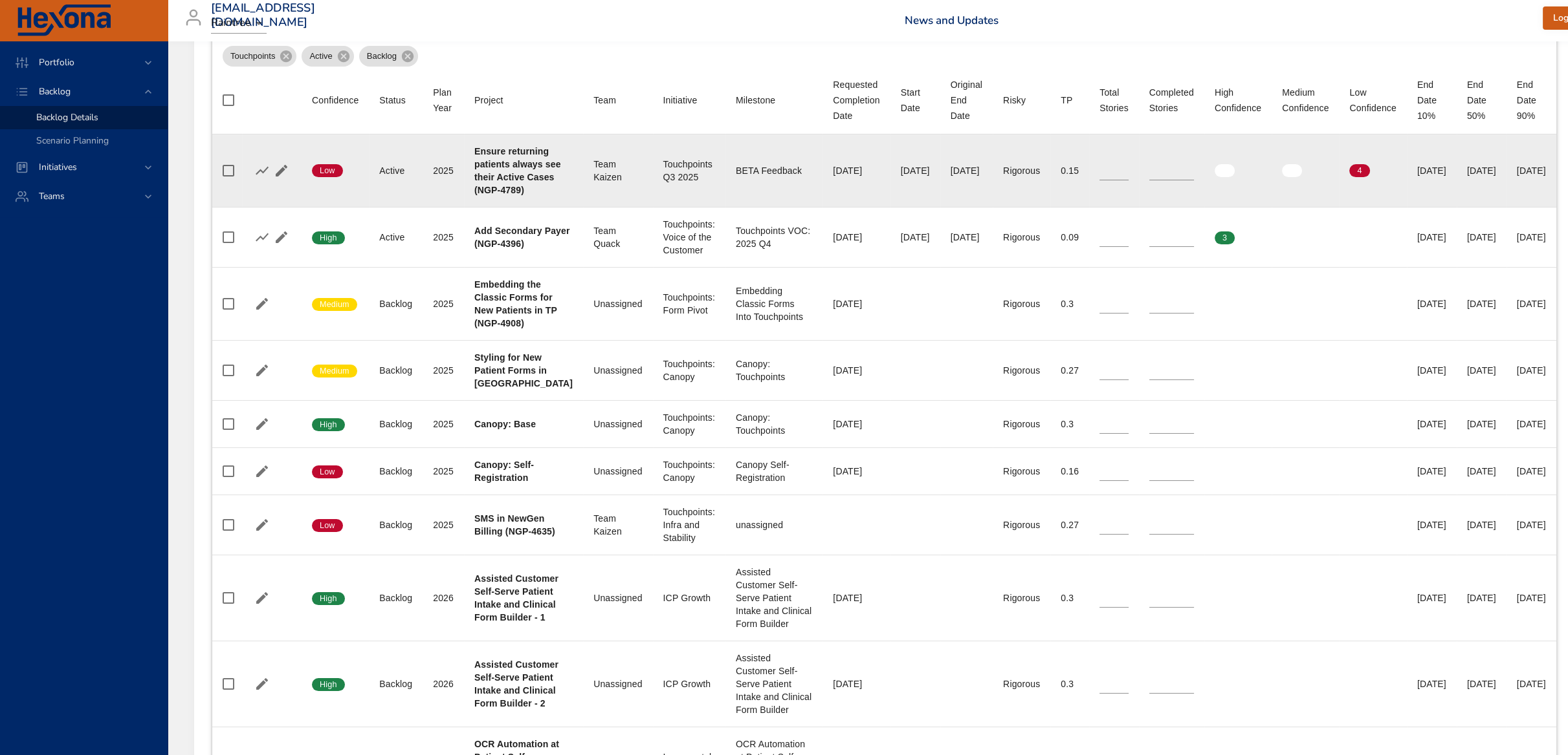
scroll to position [503, 0]
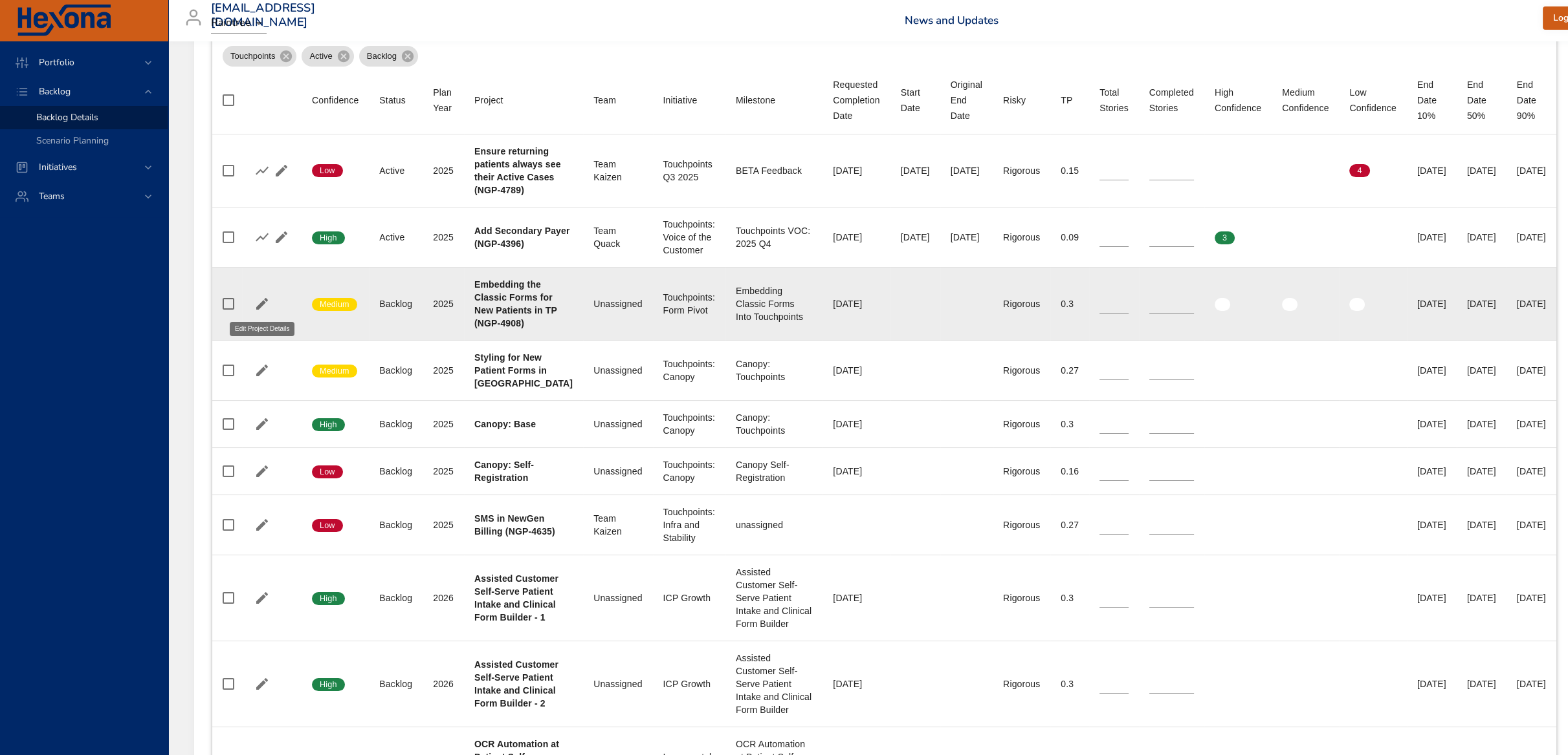
click at [269, 304] on icon "button" at bounding box center [261, 304] width 15 height 15
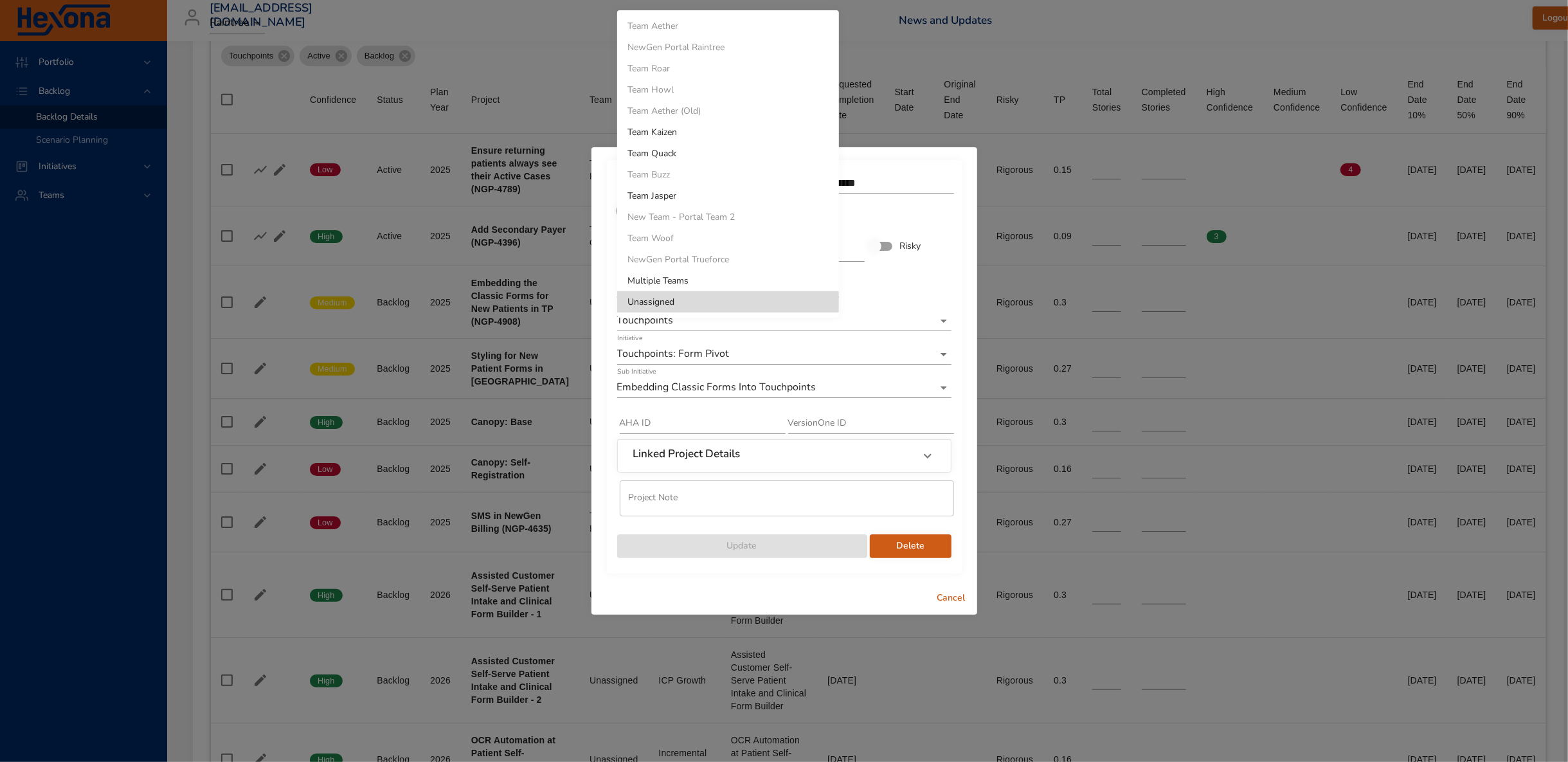
click at [682, 200] on li "Team Jasper" at bounding box center [728, 196] width 222 height 22
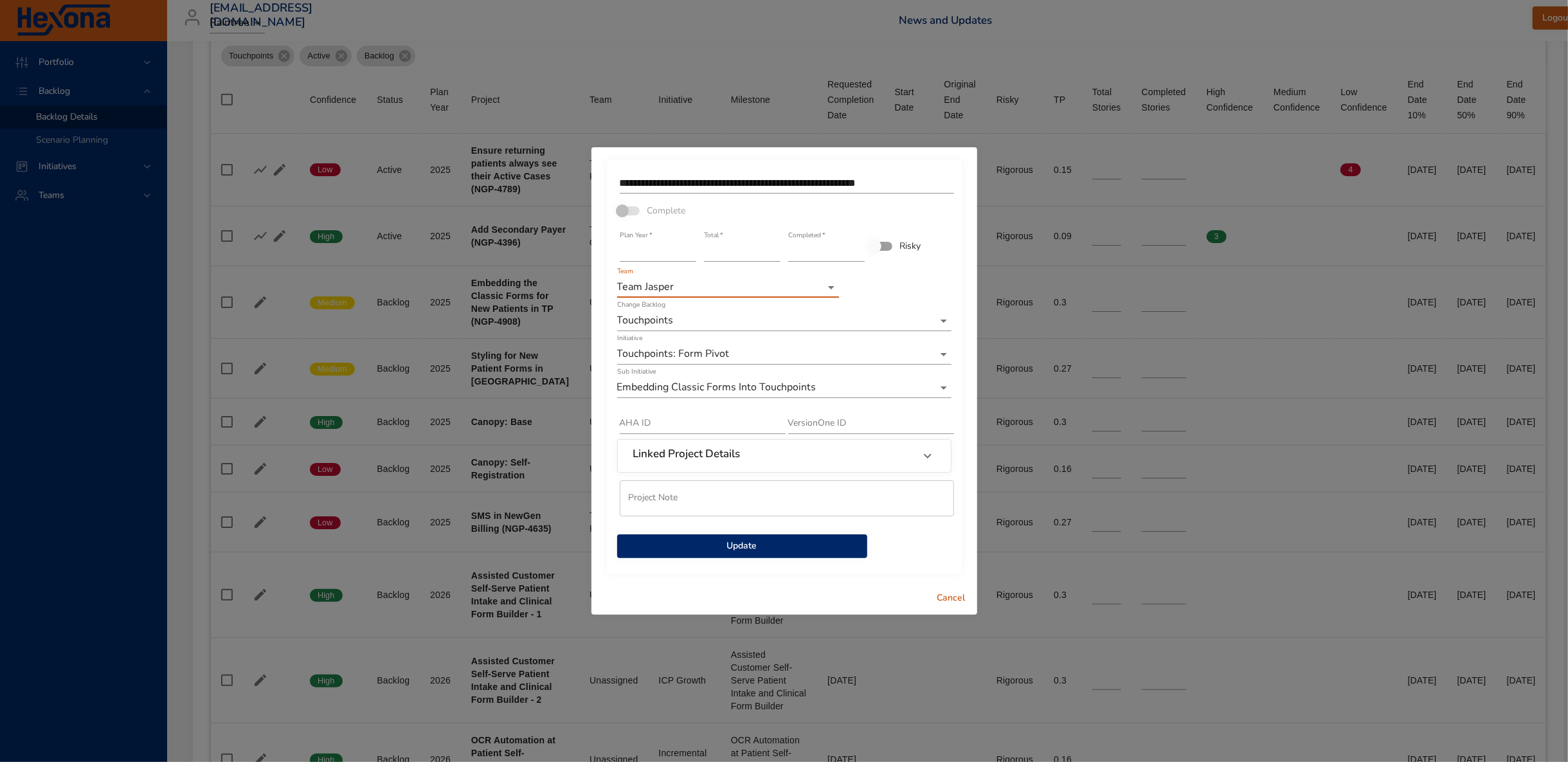
click at [712, 545] on span "Update" at bounding box center [742, 547] width 229 height 16
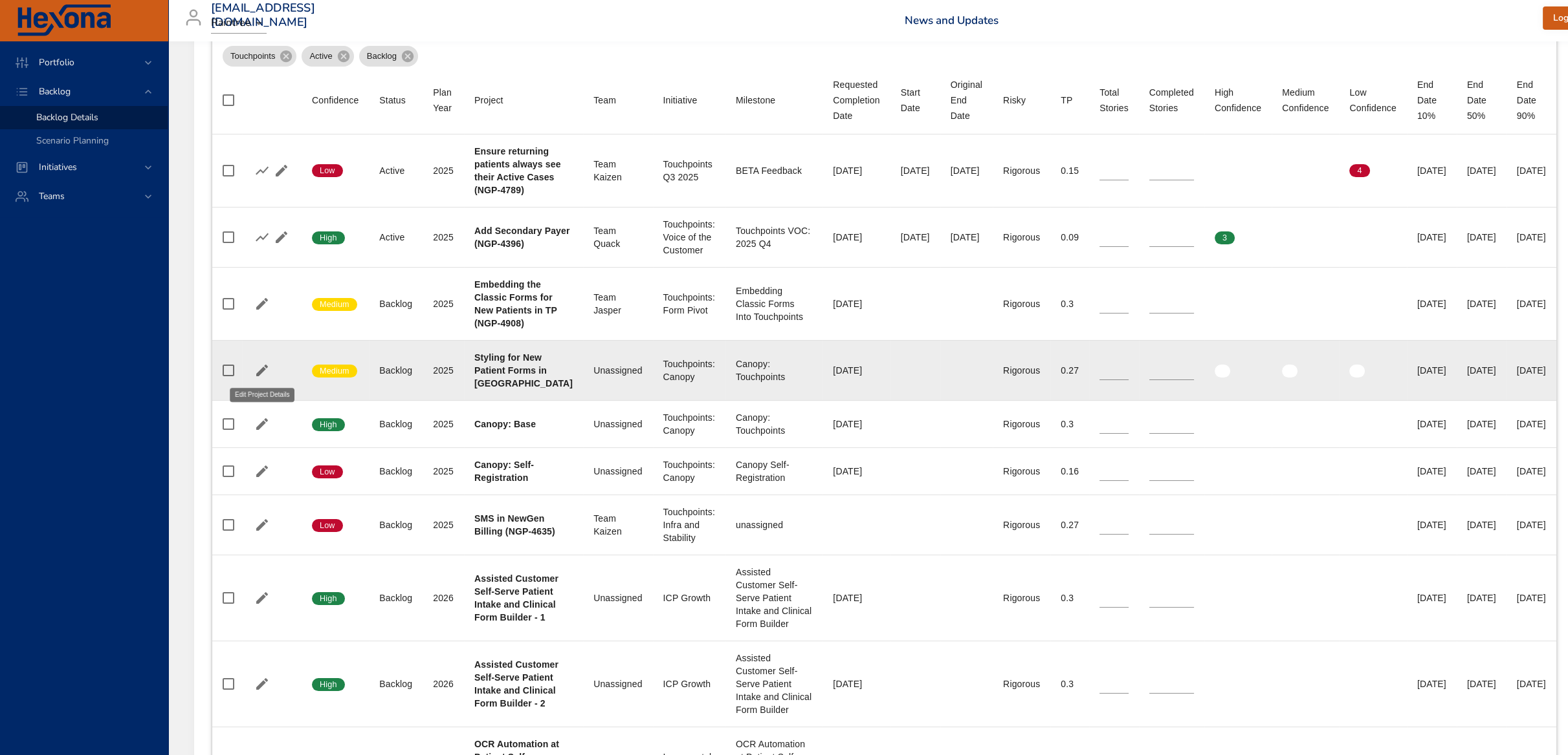
click at [260, 371] on icon "button" at bounding box center [261, 370] width 12 height 12
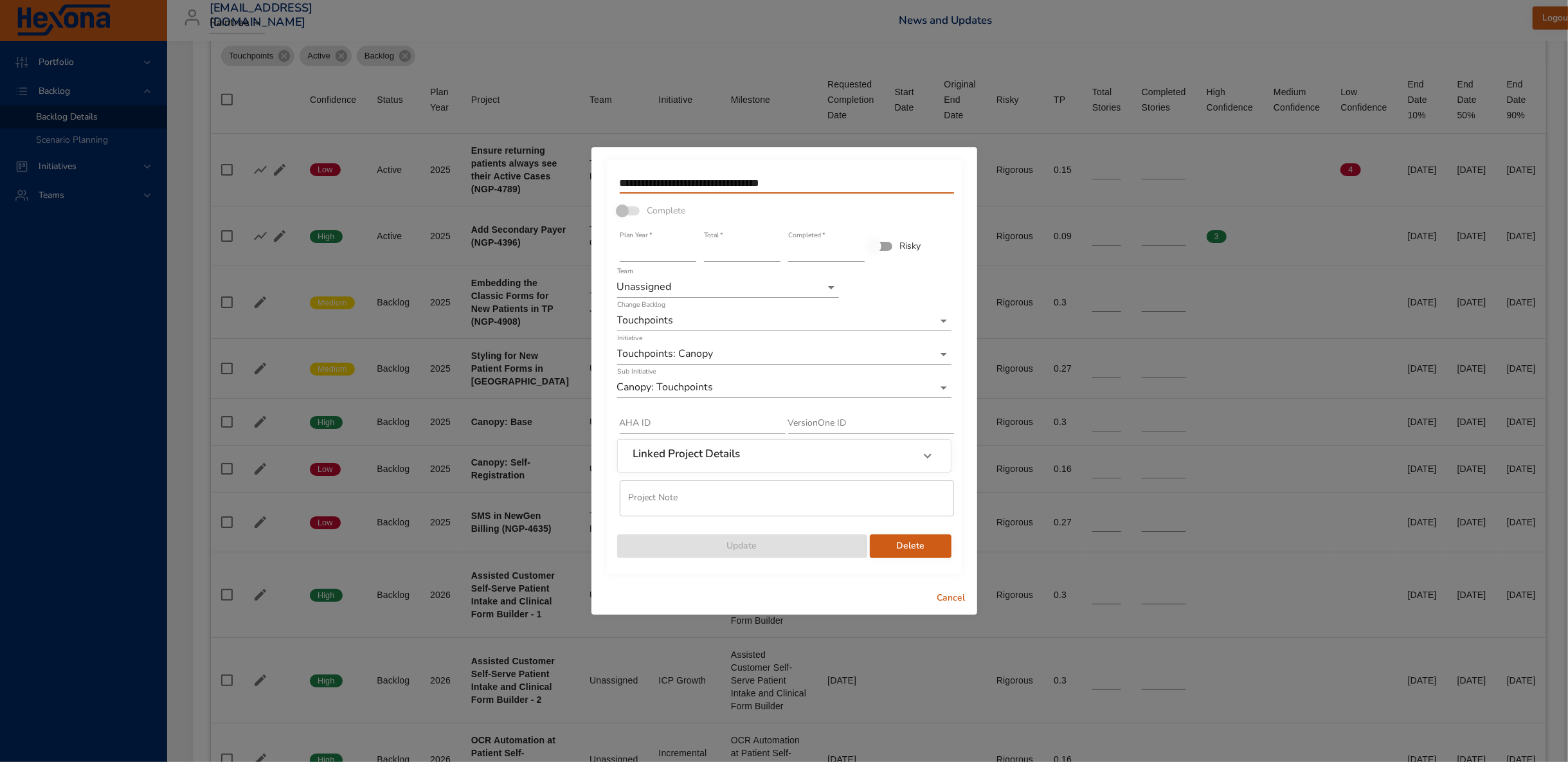
click at [818, 187] on input "**********" at bounding box center [787, 183] width 334 height 21
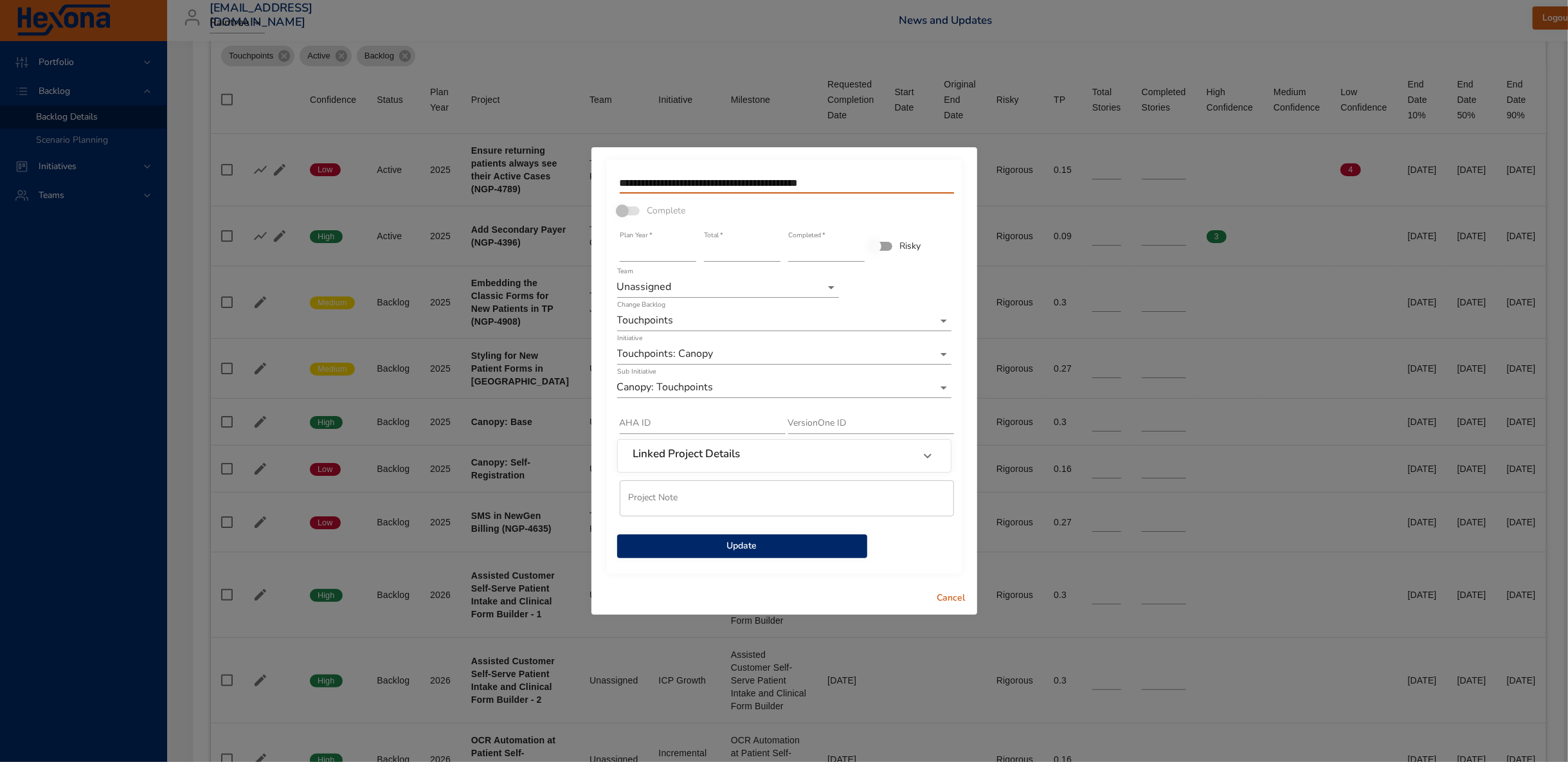
type input "**********"
click at [730, 552] on span "Update" at bounding box center [742, 547] width 229 height 16
